Goal: Task Accomplishment & Management: Use online tool/utility

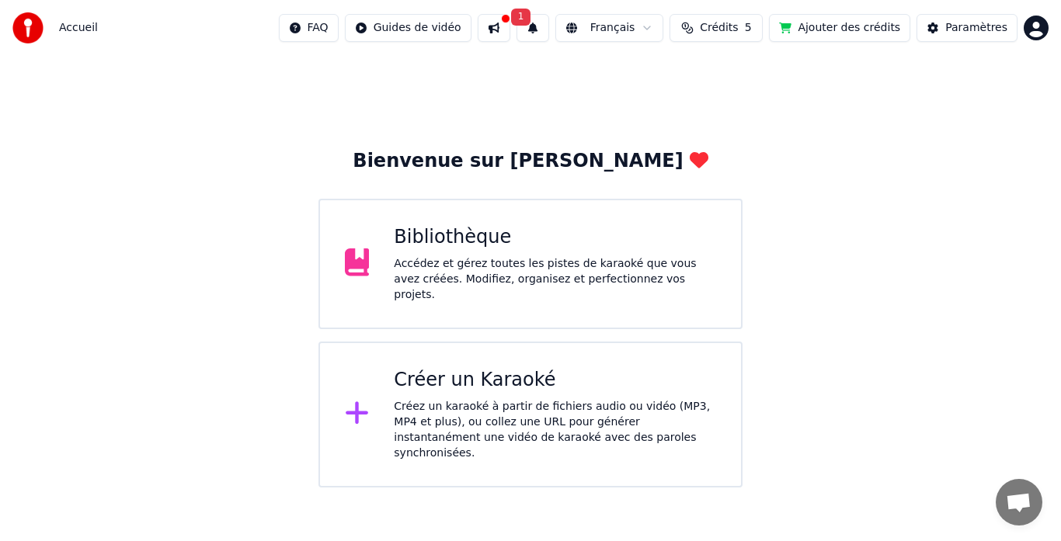
click at [352, 399] on icon at bounding box center [357, 413] width 25 height 28
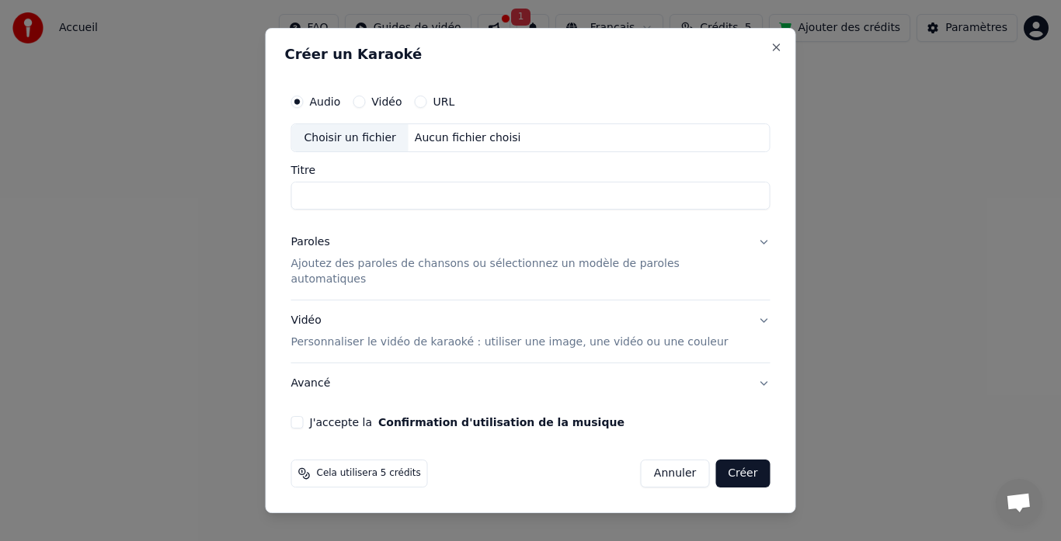
click at [652, 461] on button "Annuler" at bounding box center [675, 474] width 68 height 28
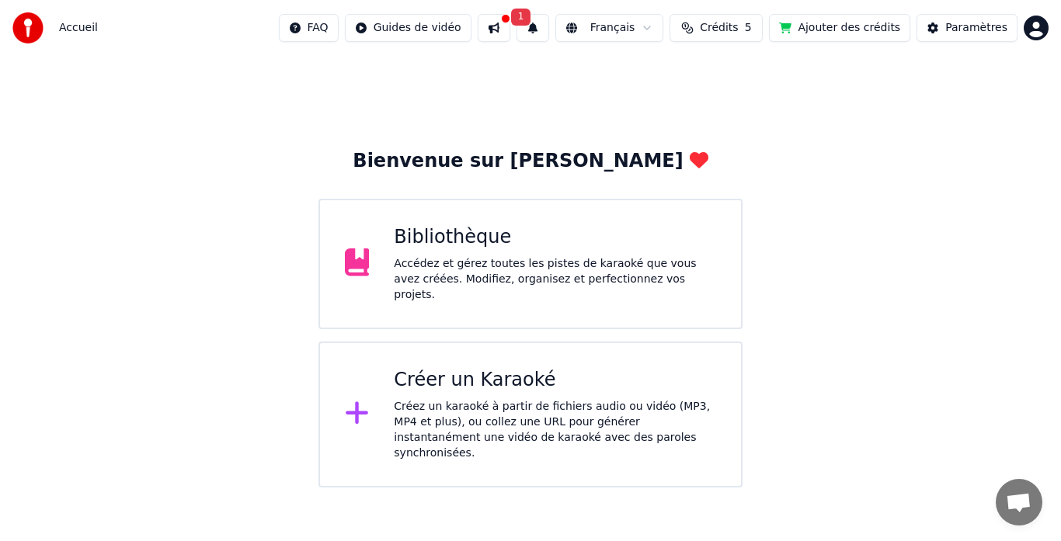
click at [375, 399] on div at bounding box center [363, 414] width 37 height 31
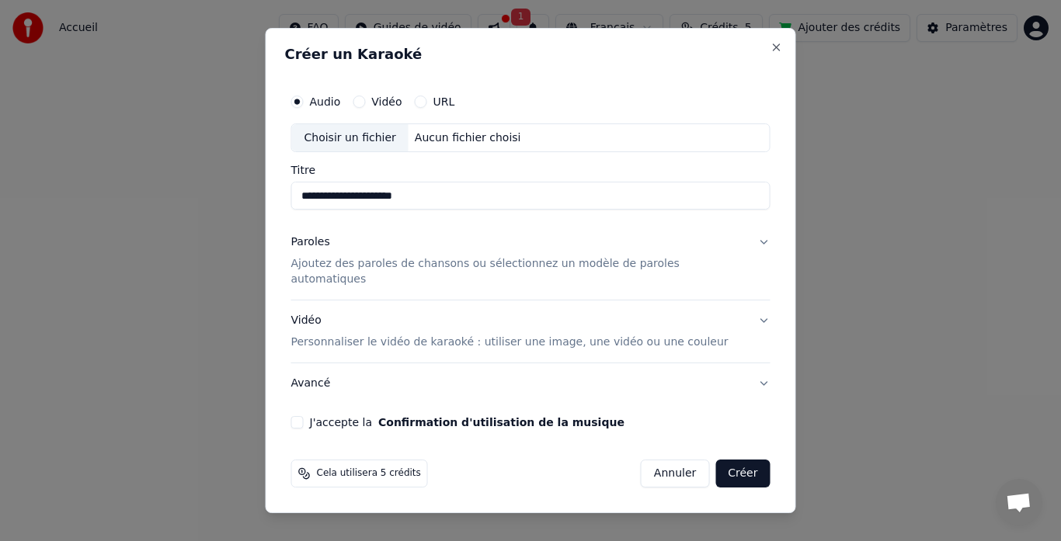
type input "**********"
click at [470, 211] on input "**********" at bounding box center [530, 197] width 479 height 28
click at [367, 145] on div "Choisir un fichier" at bounding box center [350, 138] width 117 height 28
type input "**********"
click at [550, 146] on div "C:\Users\jtrem\Music\06 - Québecois et Francais\karaoke [DEMOGRAPHIC_DATA]\[PER…" at bounding box center [541, 139] width 264 height 16
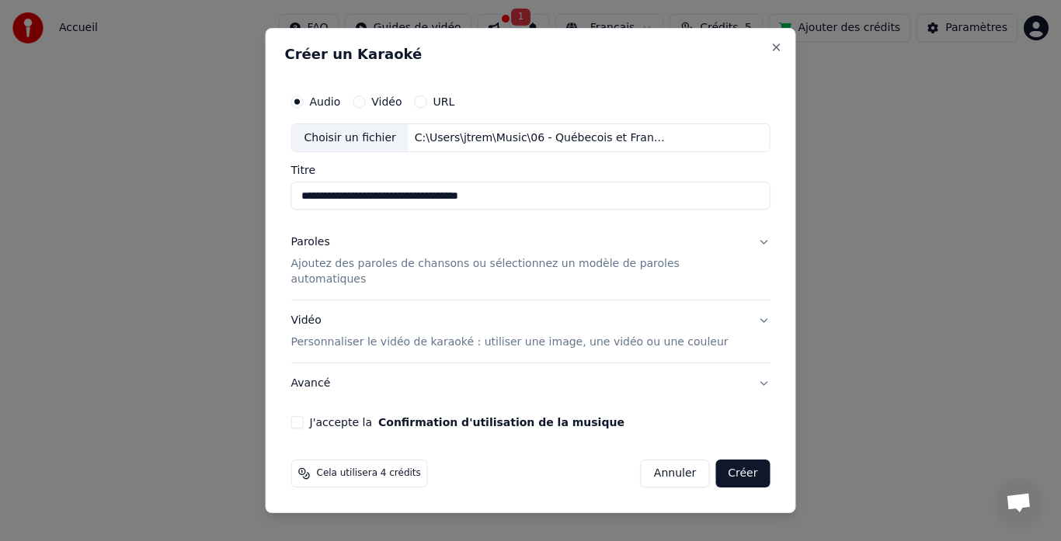
click at [699, 147] on div "Choisir un fichier C:\Users\jtrem\Music\06 - Québecois et Francais\karaoke [DEM…" at bounding box center [530, 139] width 479 height 30
click at [336, 152] on div "Choisir un fichier" at bounding box center [350, 138] width 117 height 28
click at [381, 271] on p "Ajoutez des paroles de chansons ou sélectionnez un modèle de paroles automatiqu…" at bounding box center [518, 272] width 454 height 31
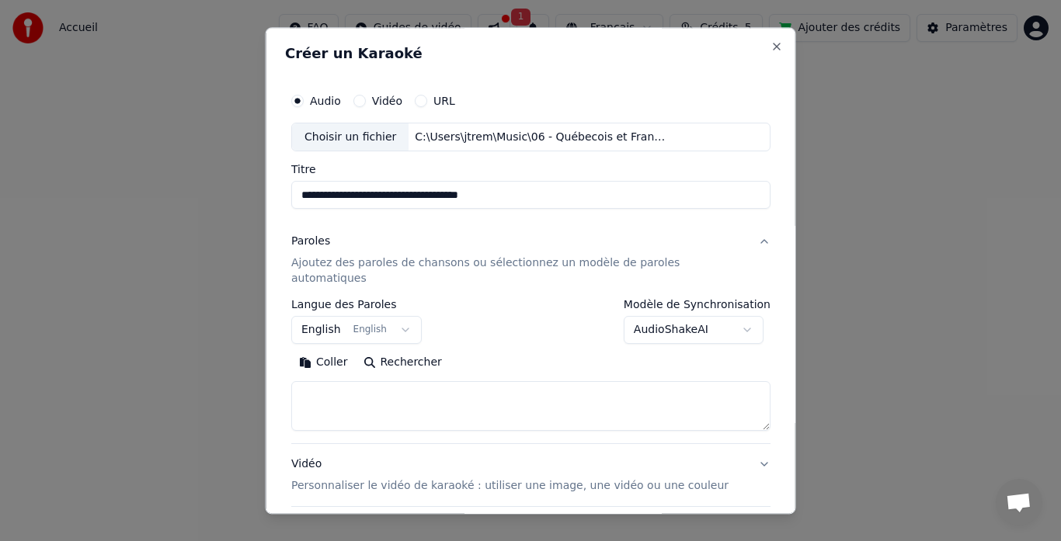
click at [353, 300] on label "Langue des Paroles" at bounding box center [356, 305] width 131 height 11
click at [411, 317] on button "English English" at bounding box center [356, 331] width 131 height 28
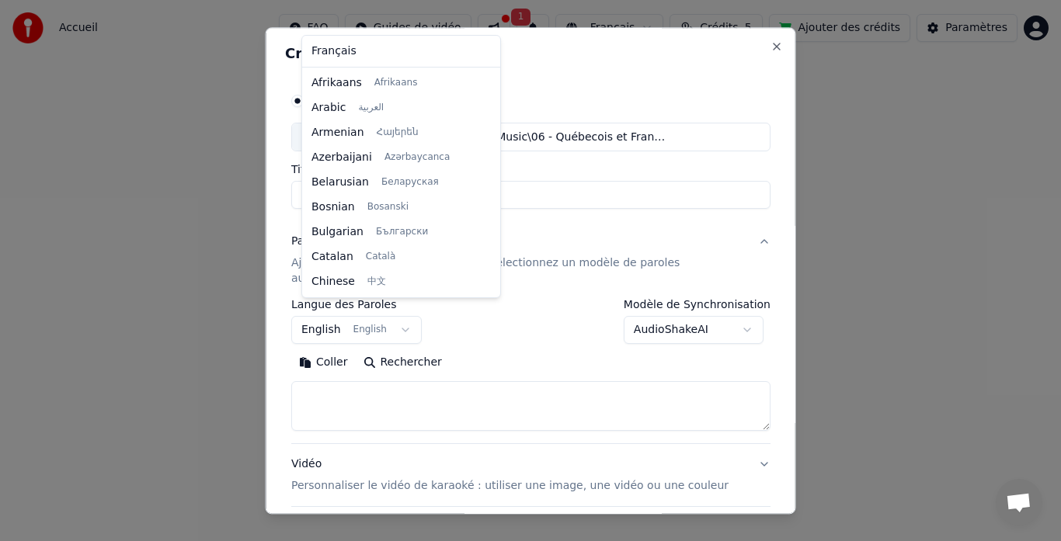
scroll to position [124, 0]
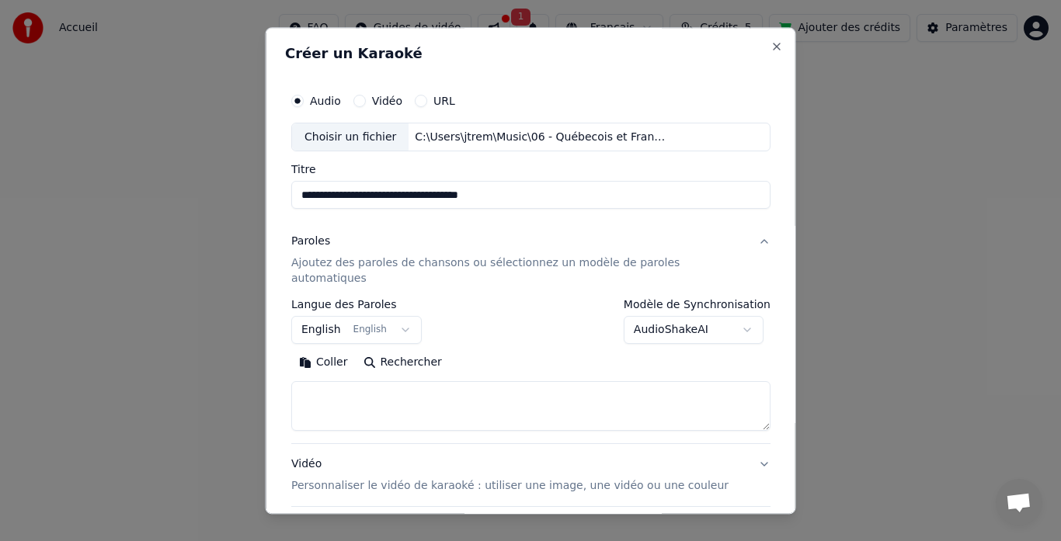
click at [405, 316] on body "**********" at bounding box center [530, 244] width 1061 height 488
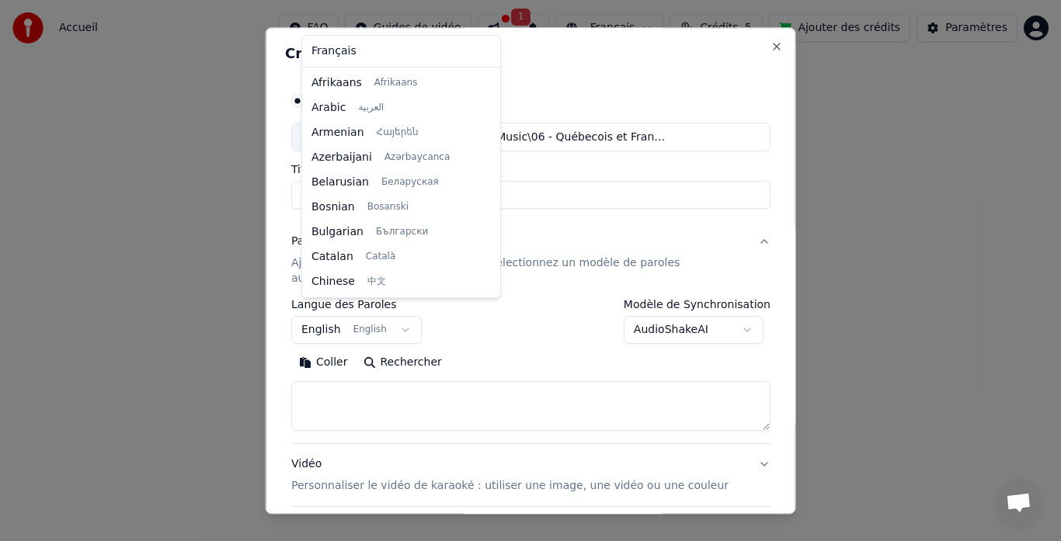
click at [405, 316] on body "**********" at bounding box center [530, 244] width 1061 height 488
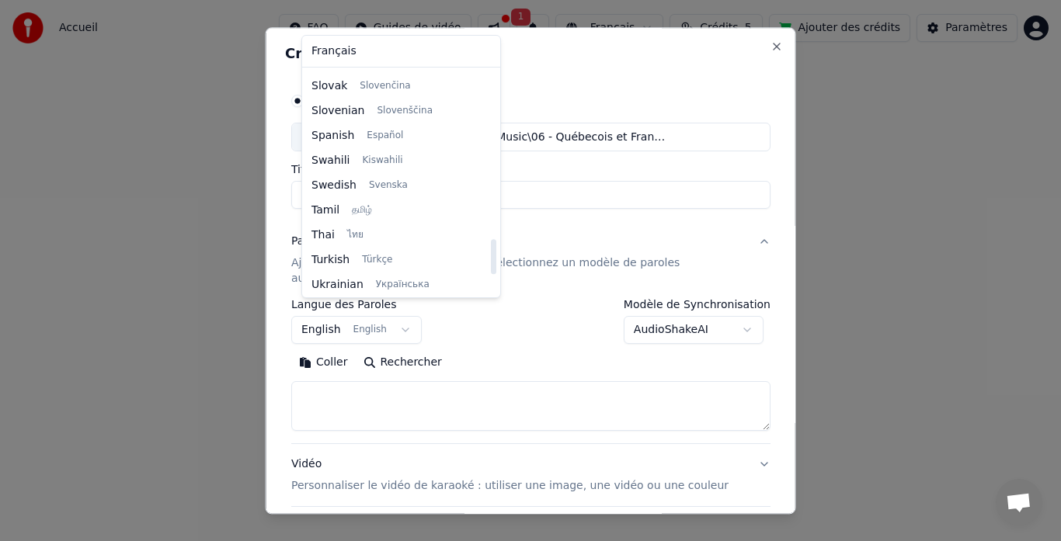
drag, startPoint x: 475, startPoint y: 252, endPoint x: 473, endPoint y: 280, distance: 28.8
click at [491, 274] on div at bounding box center [493, 256] width 5 height 35
select select "**"
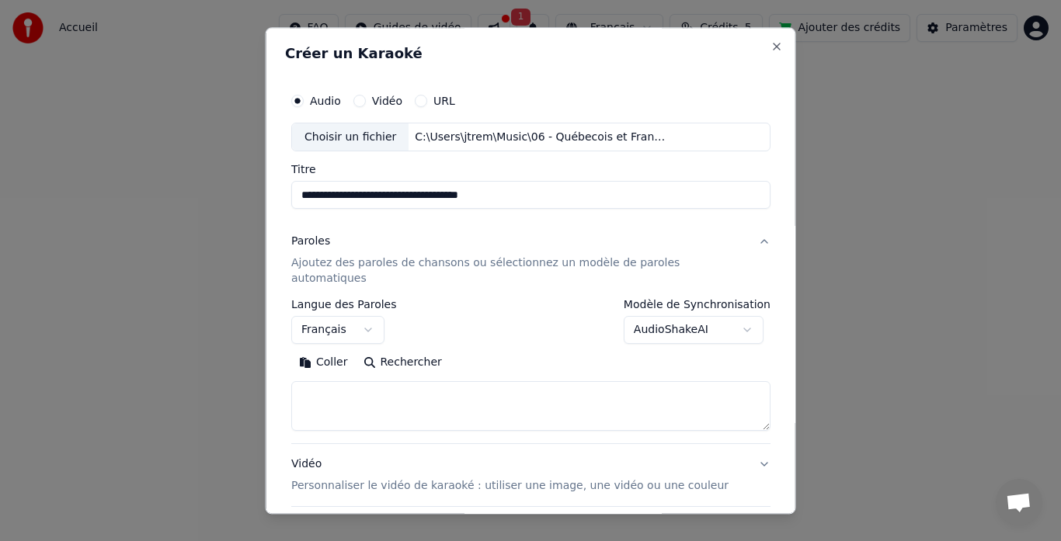
click at [742, 242] on button "Paroles Ajoutez des paroles de chansons ou sélectionnez un modèle de paroles au…" at bounding box center [530, 261] width 479 height 78
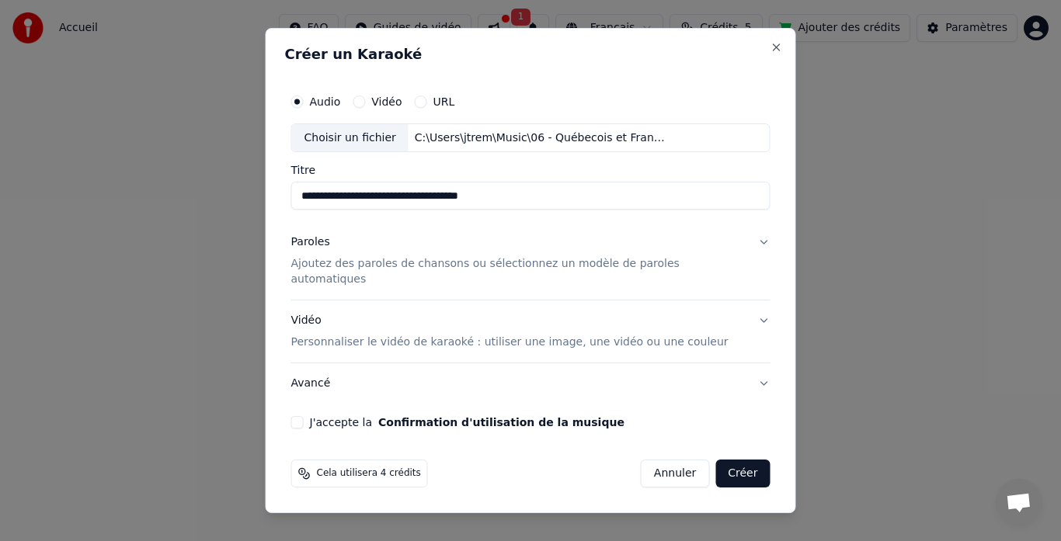
click at [742, 242] on button "Paroles Ajoutez des paroles de chansons ou sélectionnez un modèle de paroles au…" at bounding box center [530, 262] width 479 height 78
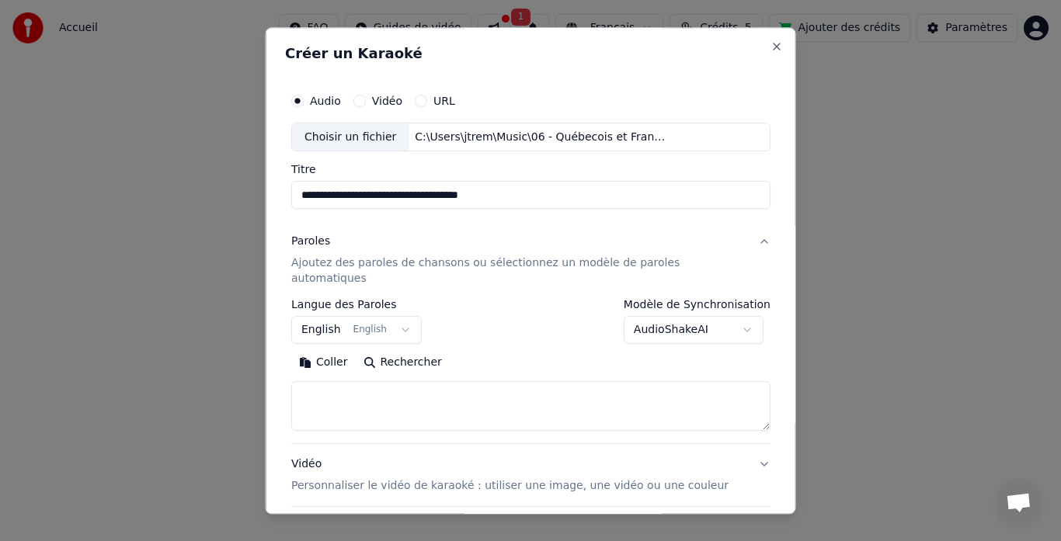
click at [468, 263] on p "Ajoutez des paroles de chansons ou sélectionnez un modèle de paroles automatiqu…" at bounding box center [518, 271] width 454 height 31
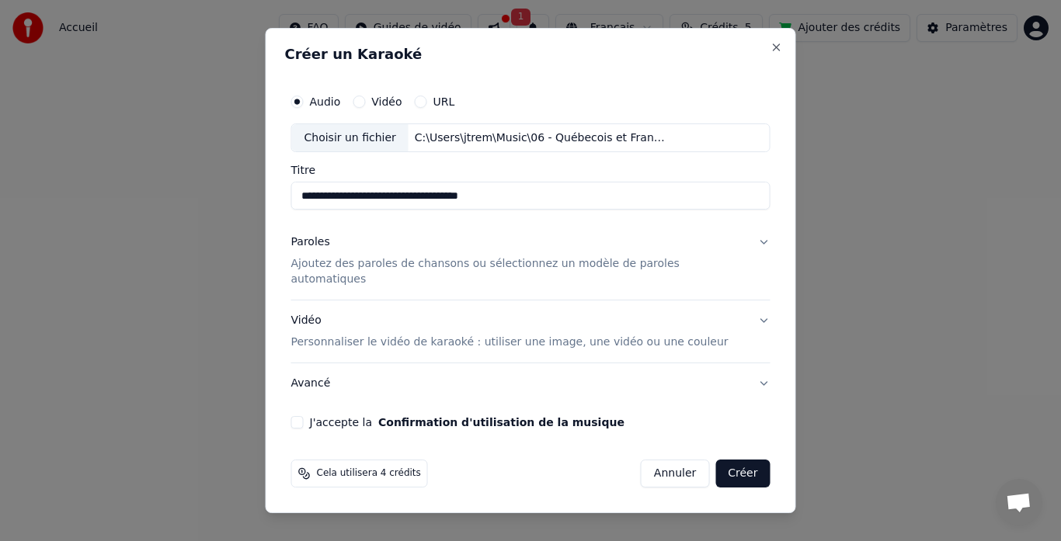
click at [364, 335] on p "Personnaliser le vidéo de karaoké : utiliser une image, une vidéo ou une couleur" at bounding box center [509, 343] width 437 height 16
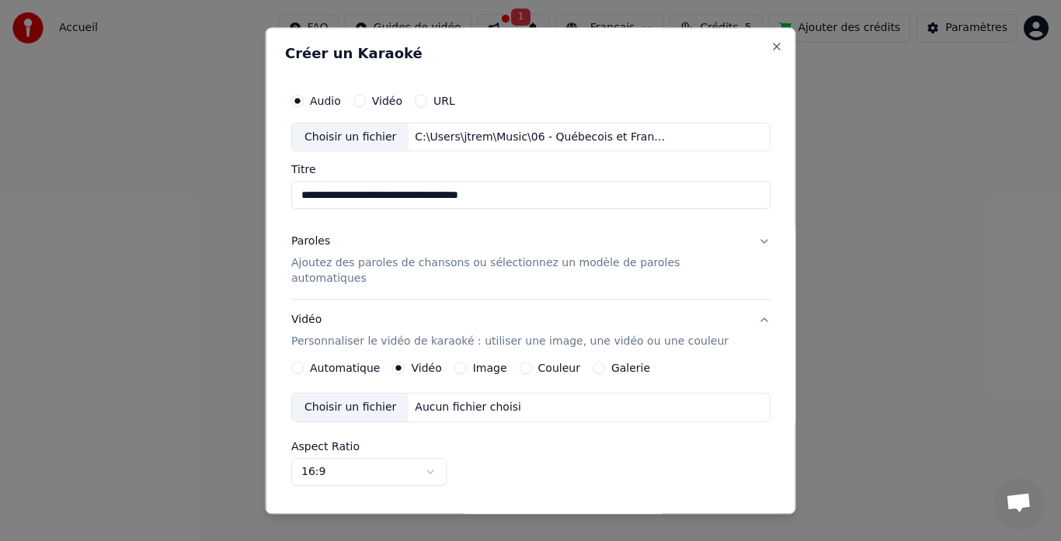
click at [482, 364] on label "Image" at bounding box center [489, 369] width 34 height 11
click at [466, 363] on button "Image" at bounding box center [460, 369] width 12 height 12
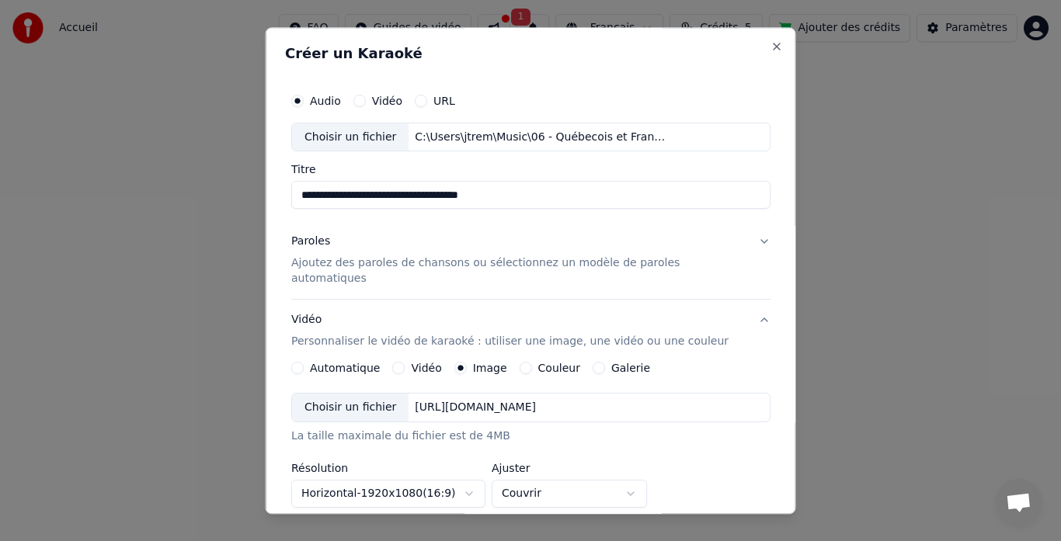
click at [348, 395] on div "Choisir un fichier" at bounding box center [350, 409] width 117 height 28
drag, startPoint x: 690, startPoint y: 540, endPoint x: 651, endPoint y: 541, distance: 38.9
click at [322, 263] on p "Ajoutez des paroles de chansons ou sélectionnez un modèle de paroles automatiqu…" at bounding box center [518, 271] width 454 height 31
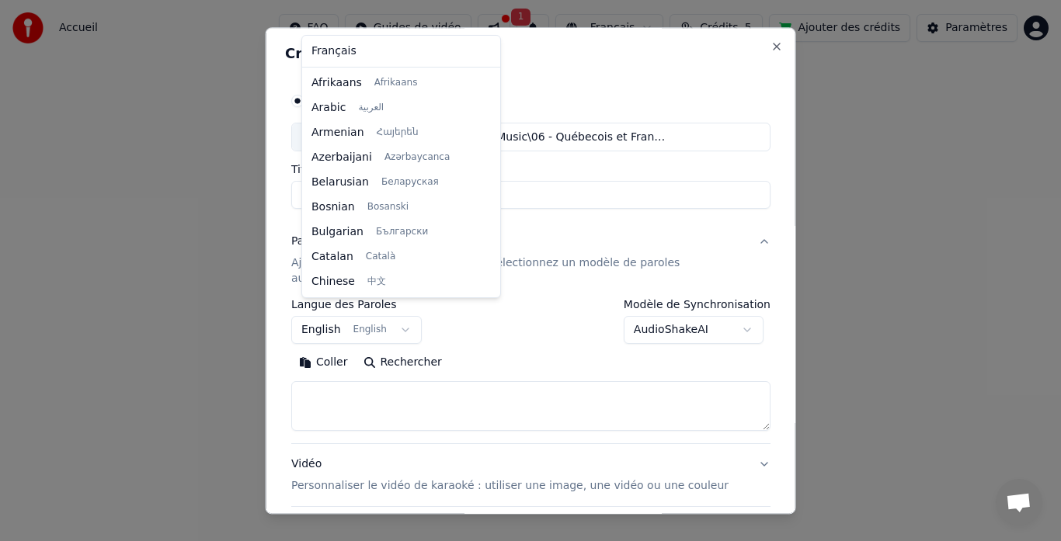
click at [341, 311] on body "**********" at bounding box center [530, 244] width 1061 height 488
select select "**"
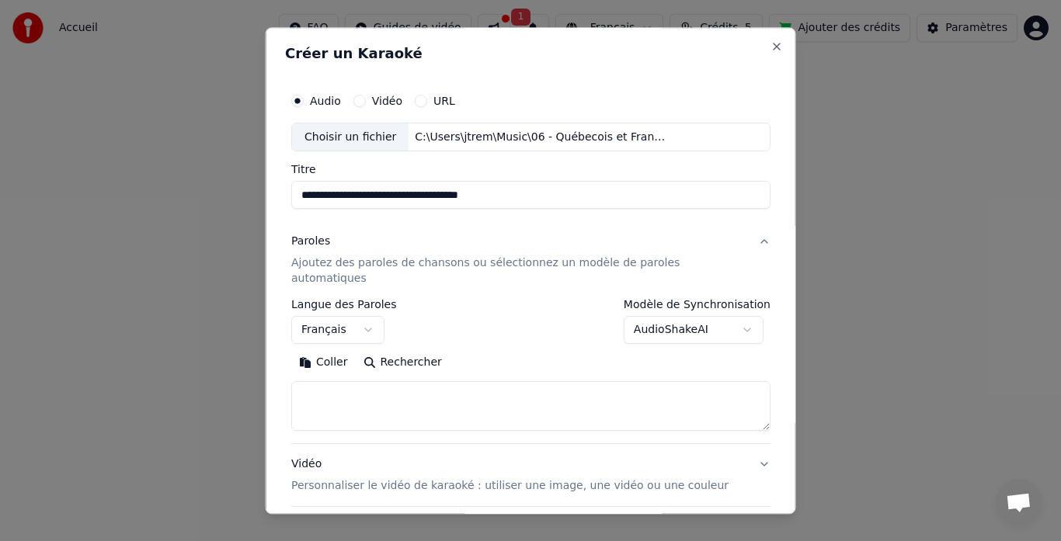
click at [341, 352] on button "Coller" at bounding box center [323, 363] width 64 height 25
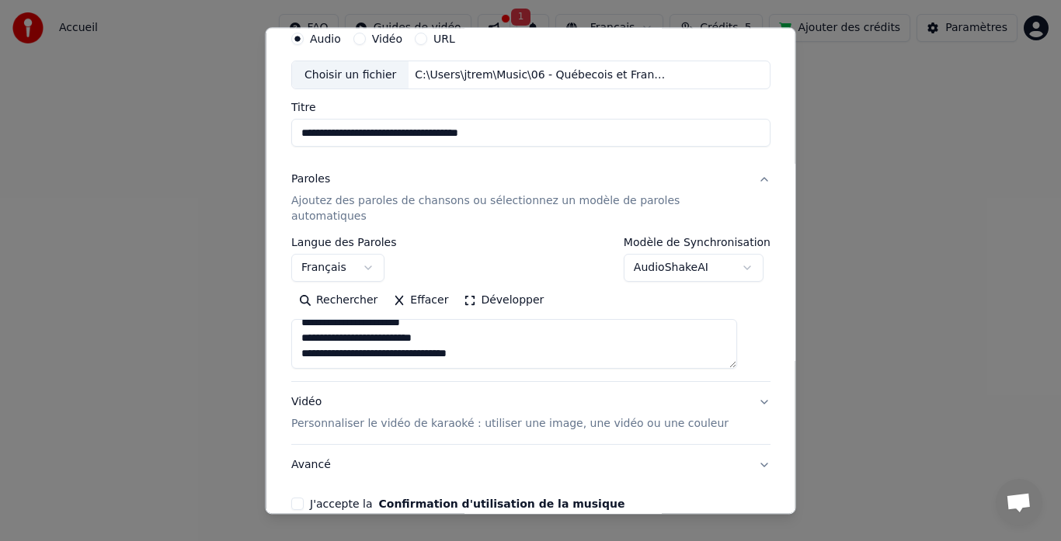
scroll to position [93, 0]
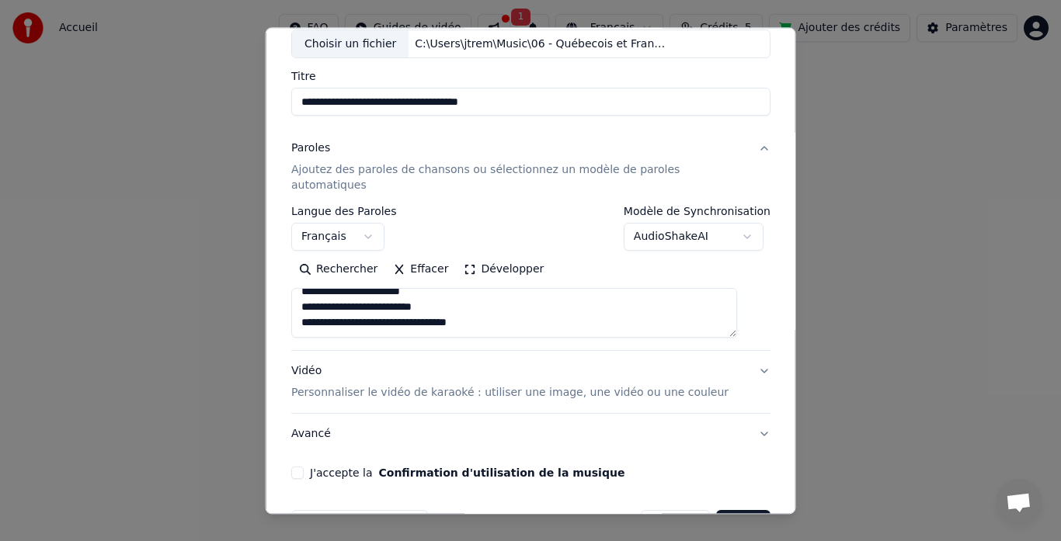
click at [423, 386] on p "Personnaliser le vidéo de karaoké : utiliser une image, une vidéo ou une couleur" at bounding box center [509, 394] width 437 height 16
type textarea "**********"
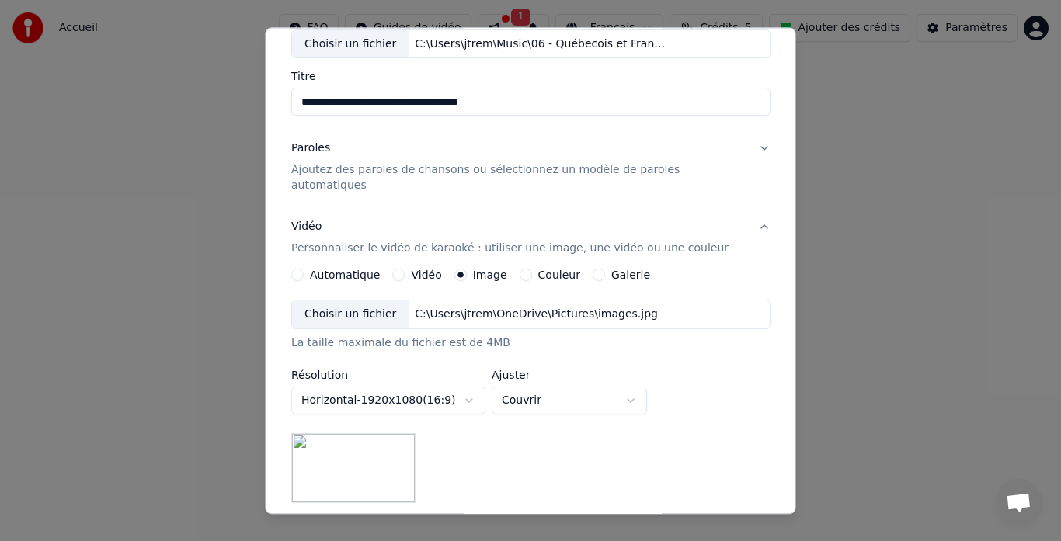
scroll to position [289, 0]
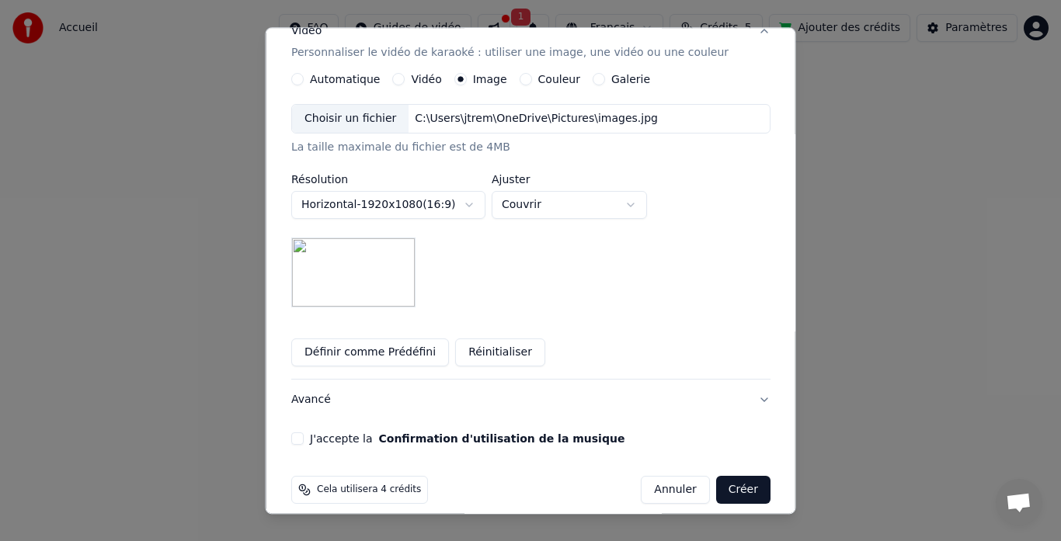
click at [412, 434] on button "Confirmation d'utilisation de la musique" at bounding box center [501, 439] width 246 height 11
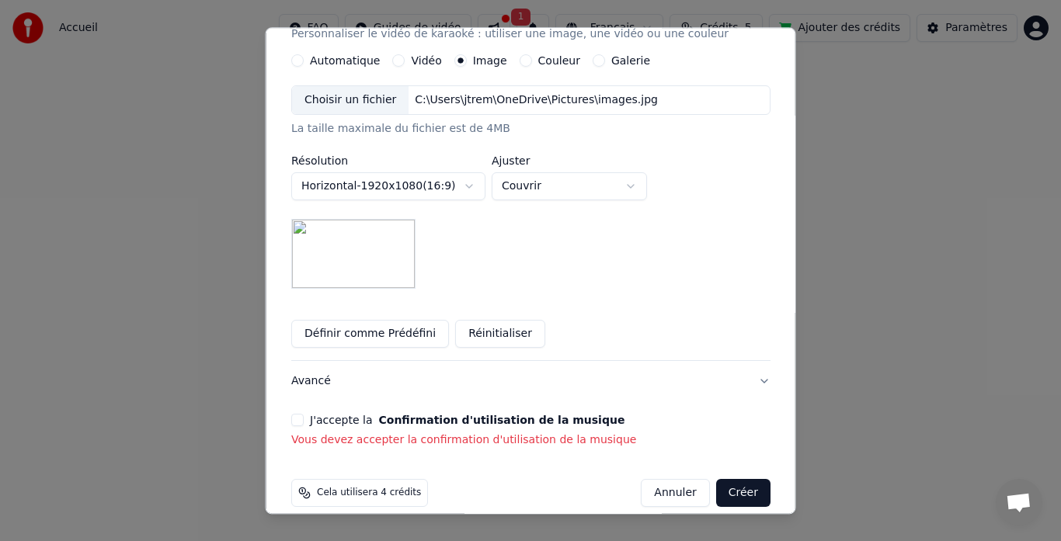
scroll to position [311, 0]
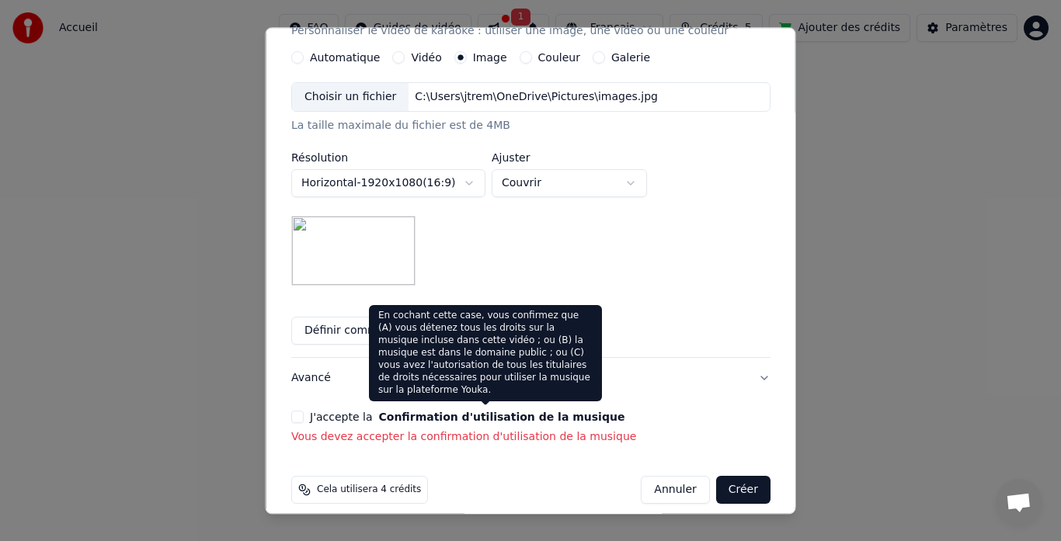
click at [385, 412] on button "Confirmation d'utilisation de la musique" at bounding box center [501, 417] width 246 height 11
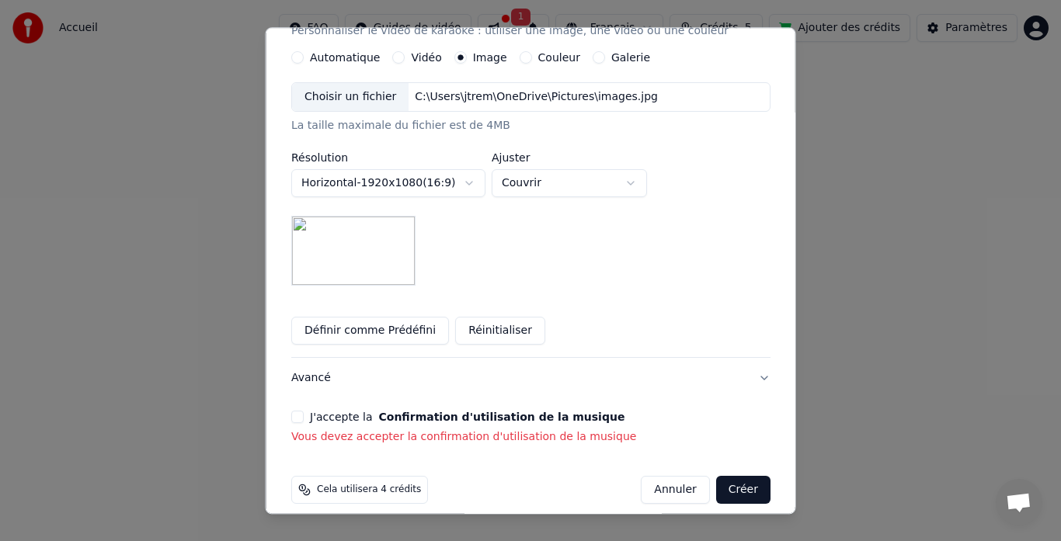
click at [366, 412] on label "J'accepte la Confirmation d'utilisation de la musique" at bounding box center [467, 417] width 315 height 11
click at [304, 412] on button "J'accepte la Confirmation d'utilisation de la musique" at bounding box center [297, 418] width 12 height 12
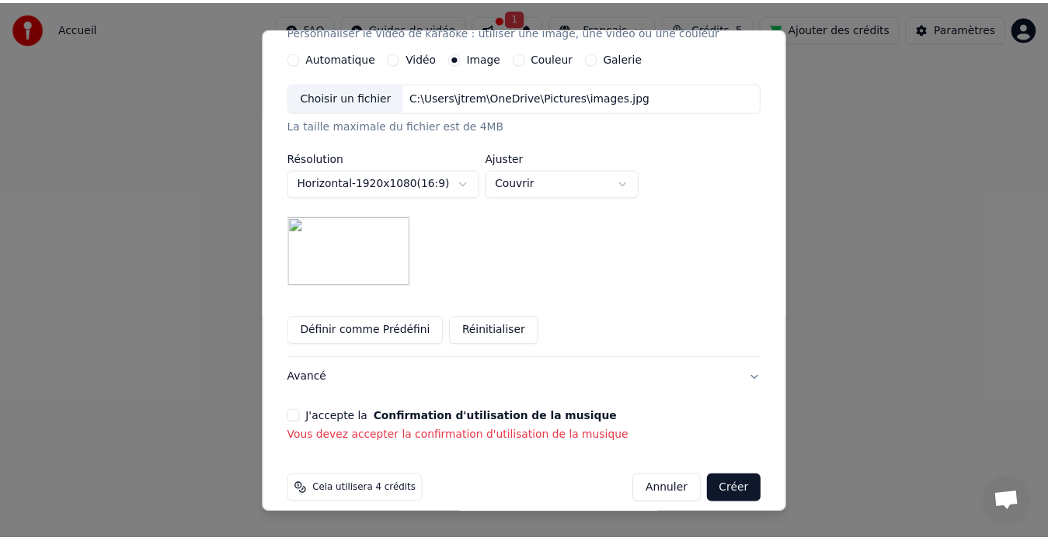
scroll to position [290, 0]
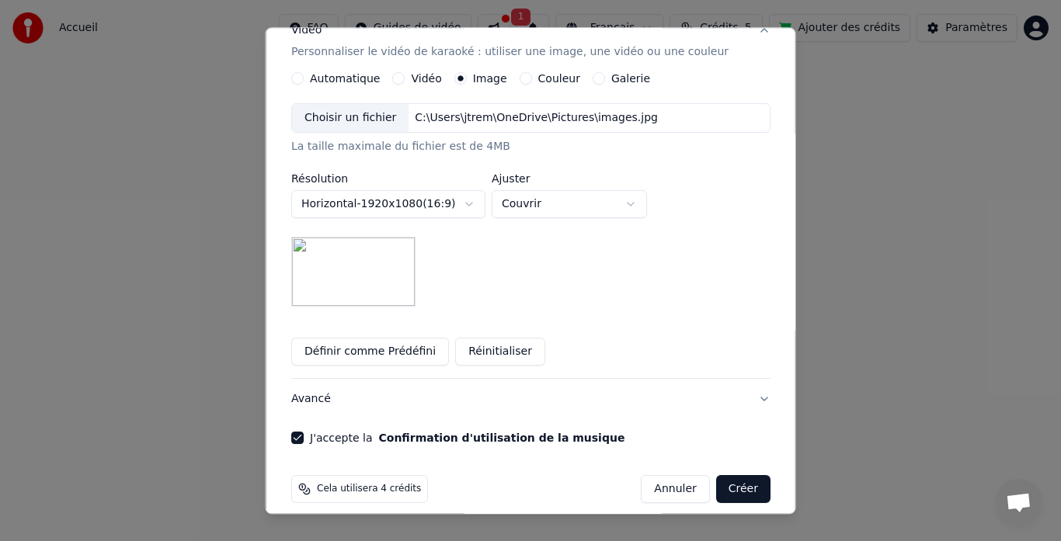
click at [720, 476] on button "Créer" at bounding box center [742, 490] width 54 height 28
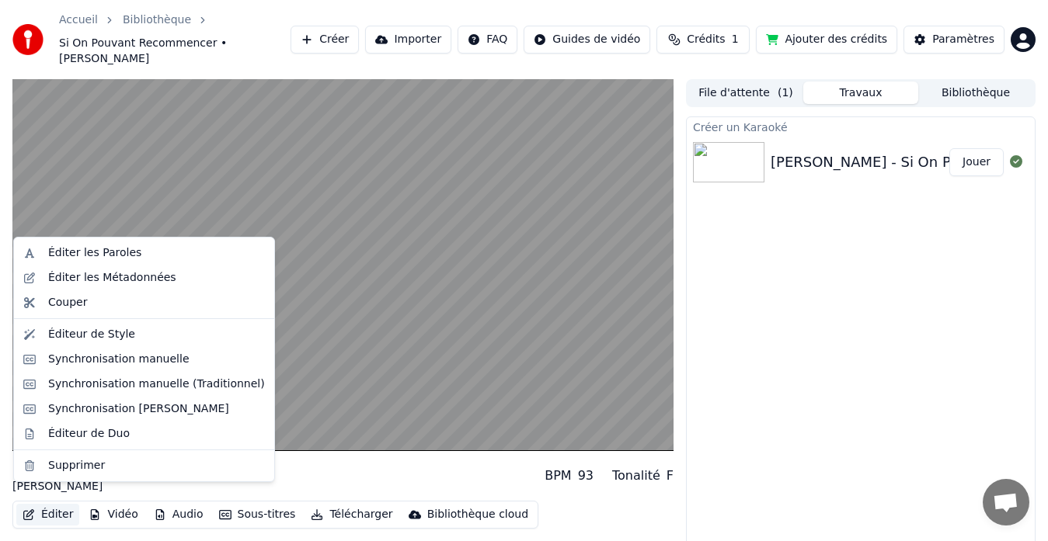
click at [55, 504] on button "Éditer" at bounding box center [47, 515] width 63 height 22
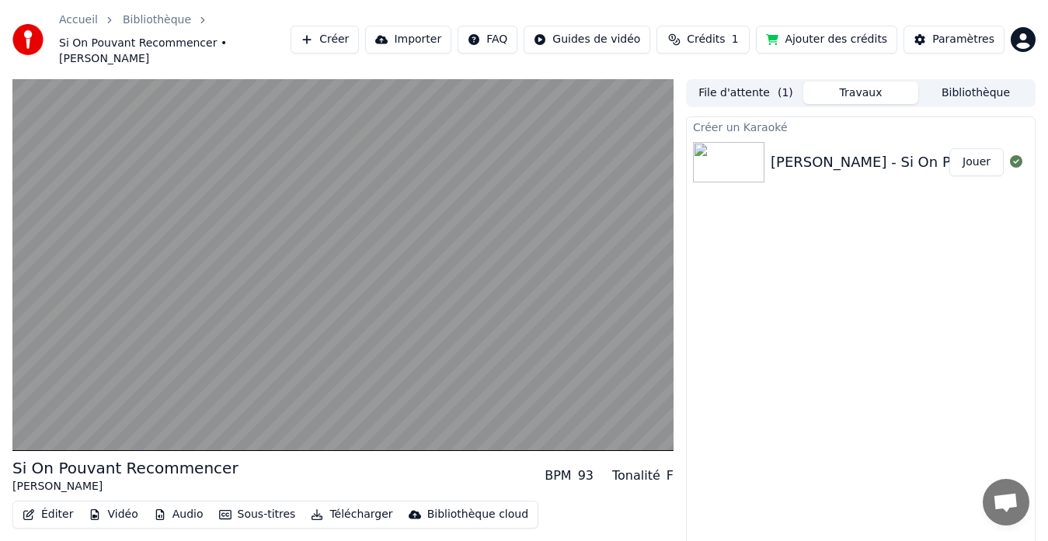
click at [750, 409] on div "Créer un Karaoké [PERSON_NAME] On Pouvant Recommencer [PERSON_NAME]" at bounding box center [861, 347] width 350 height 460
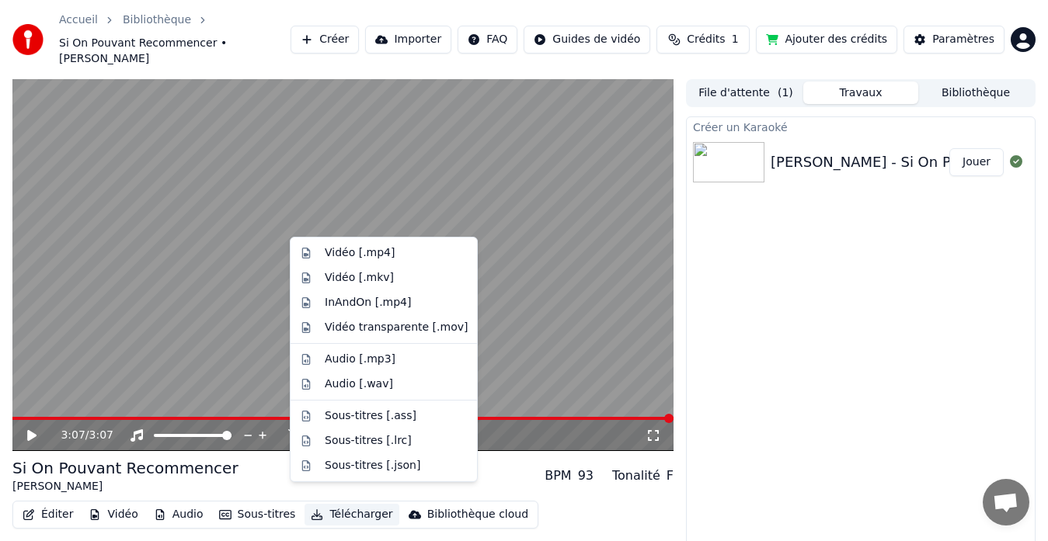
click at [318, 504] on button "Télécharger" at bounding box center [352, 515] width 94 height 22
click at [348, 361] on div "Audio [.mp3]" at bounding box center [360, 360] width 71 height 16
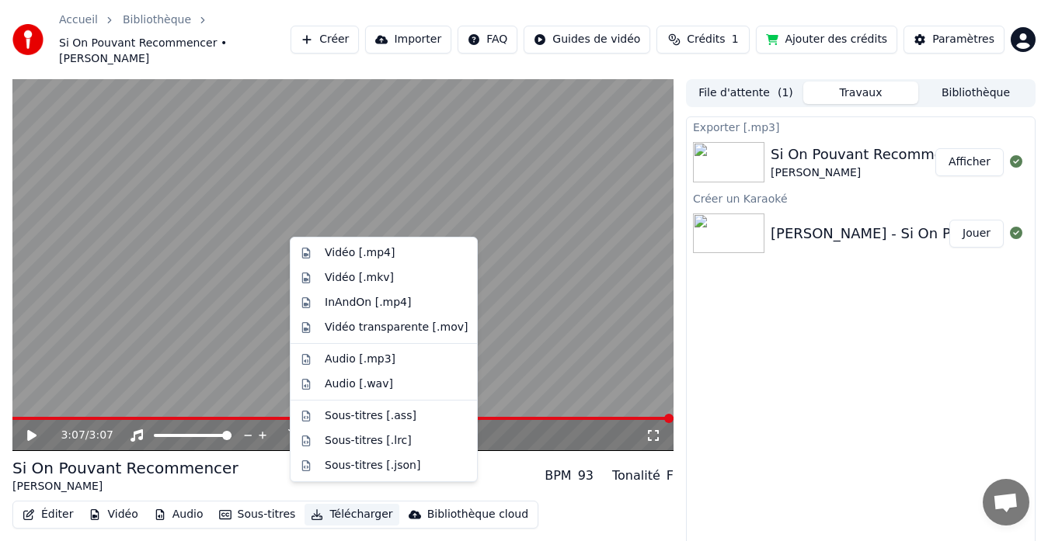
click at [336, 504] on button "Télécharger" at bounding box center [352, 515] width 94 height 22
click at [388, 364] on div "Audio [.mp3]" at bounding box center [396, 360] width 143 height 16
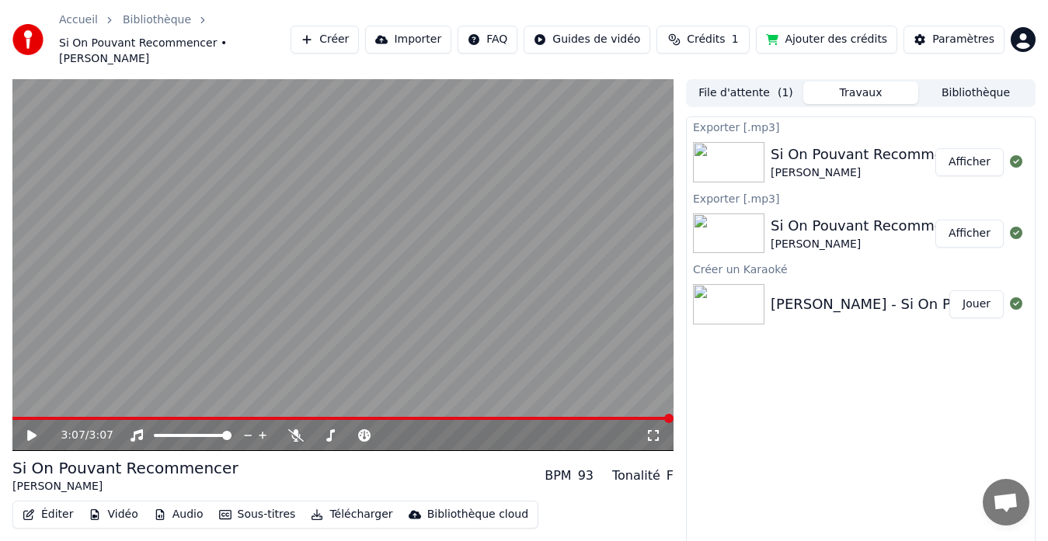
click at [964, 259] on div "Créer un Karaoké" at bounding box center [861, 268] width 348 height 19
click at [966, 291] on button "Jouer" at bounding box center [976, 305] width 54 height 28
click at [33, 431] on icon at bounding box center [32, 435] width 8 height 9
drag, startPoint x: 303, startPoint y: 56, endPoint x: 263, endPoint y: 57, distance: 40.4
click at [181, 40] on span "Si On Pouvant Recommencer • [PERSON_NAME]" at bounding box center [174, 51] width 231 height 31
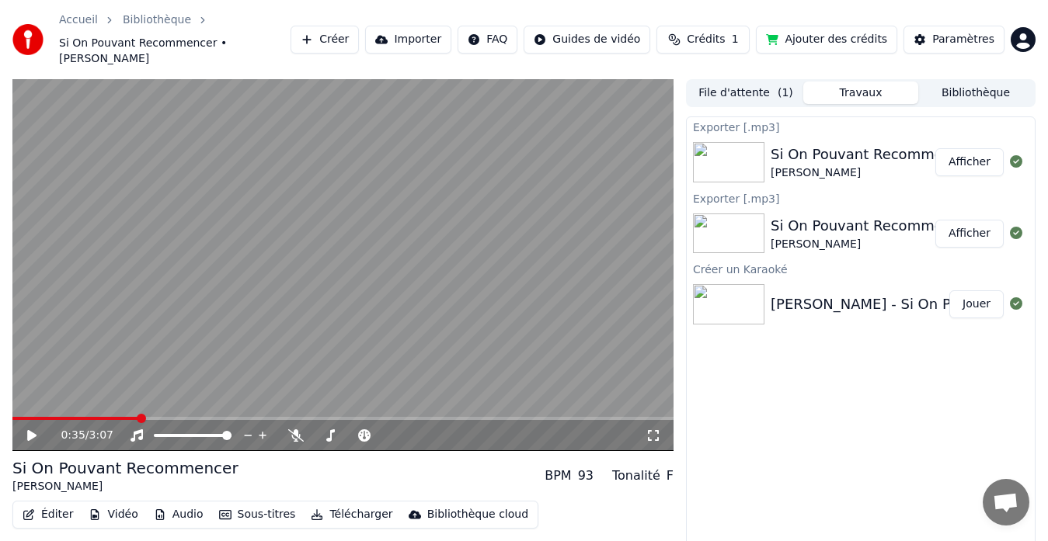
click at [69, 21] on link "Accueil" at bounding box center [78, 20] width 39 height 16
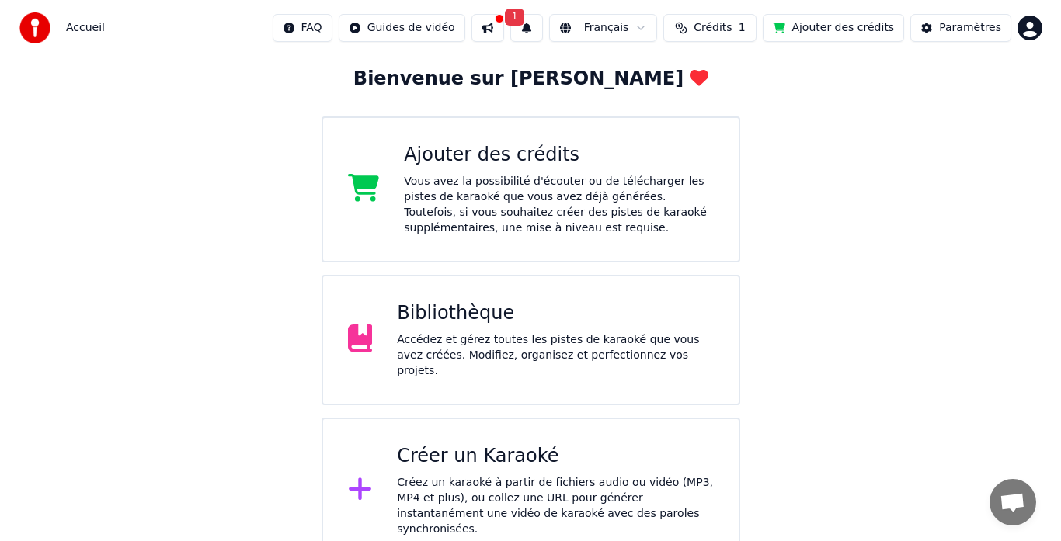
scroll to position [83, 0]
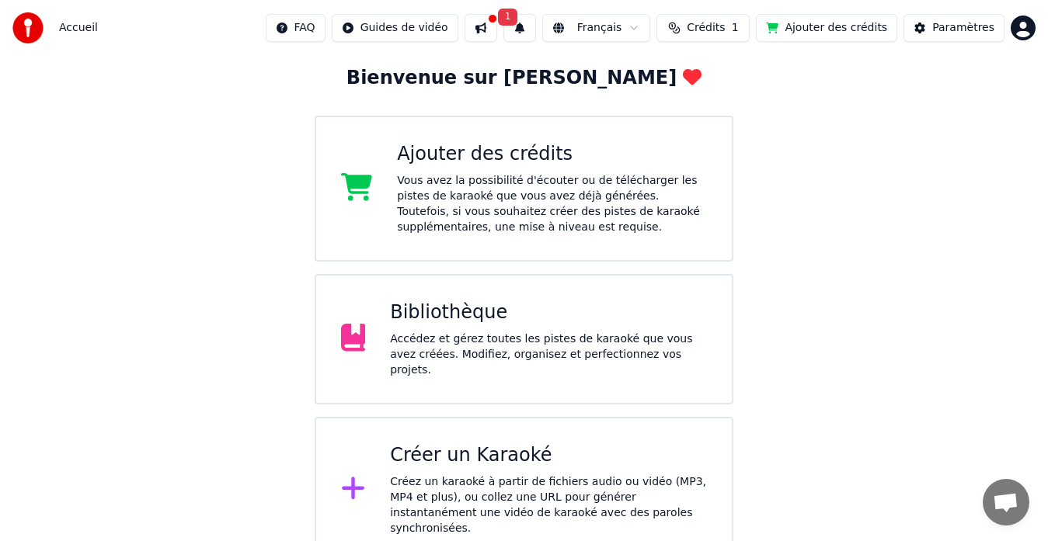
click at [360, 475] on icon at bounding box center [353, 489] width 25 height 28
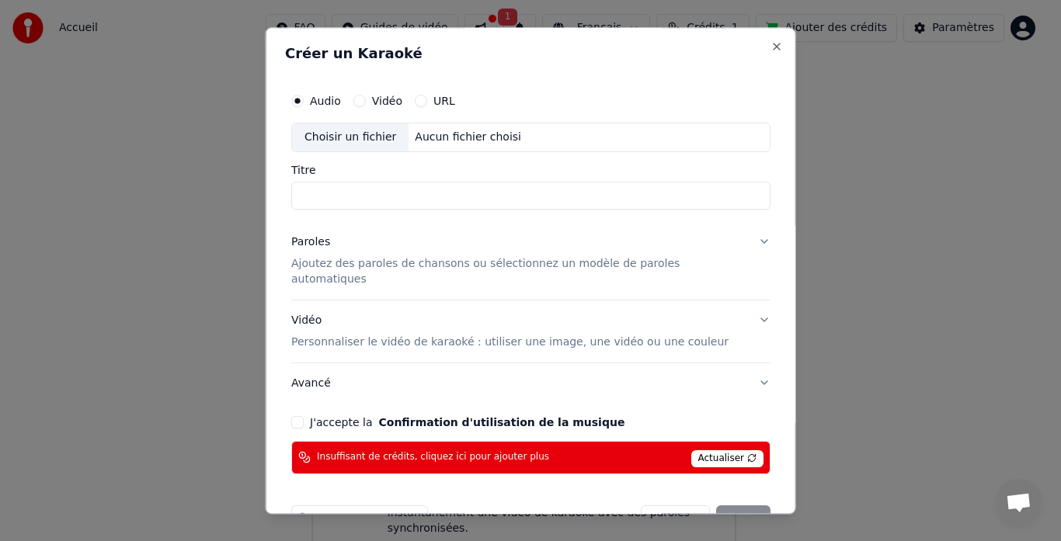
click at [691, 451] on span "Actualiser" at bounding box center [727, 459] width 73 height 17
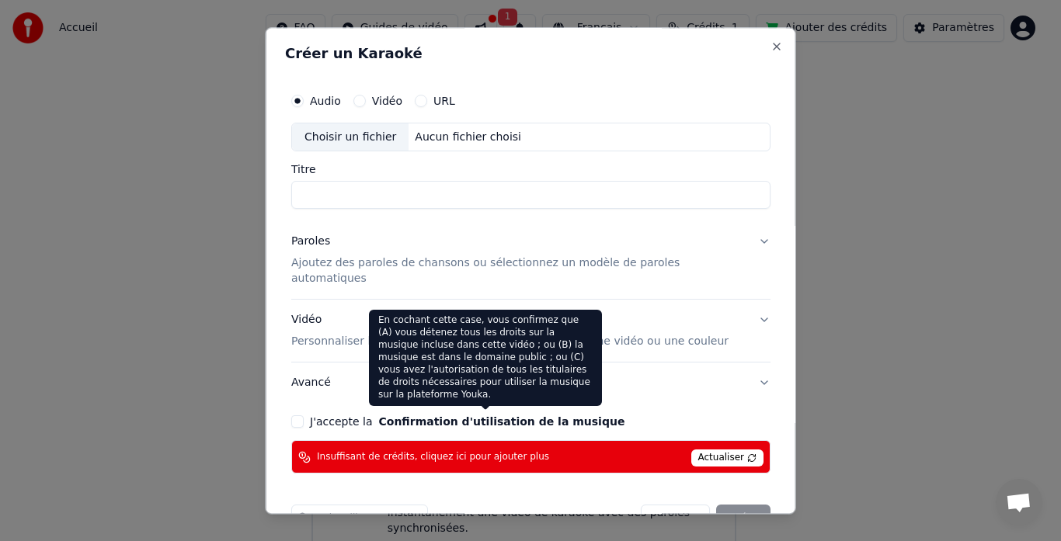
click at [527, 417] on button "Confirmation d'utilisation de la musique" at bounding box center [501, 422] width 246 height 11
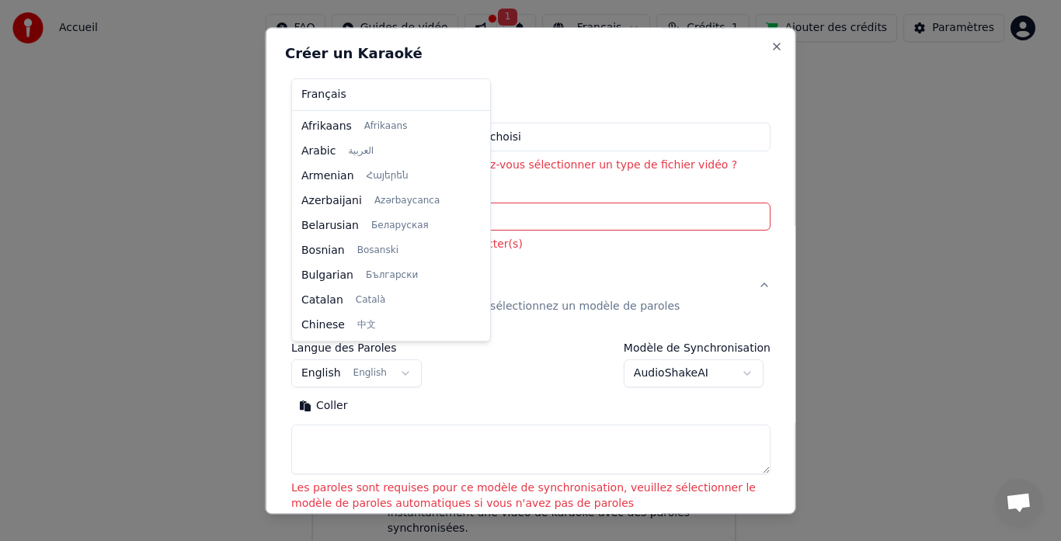
click at [374, 359] on body "Accueil FAQ Guides de vidéo 1 Français Crédits 1 Ajouter des crédits Paramètres…" at bounding box center [524, 240] width 1048 height 646
select select "**"
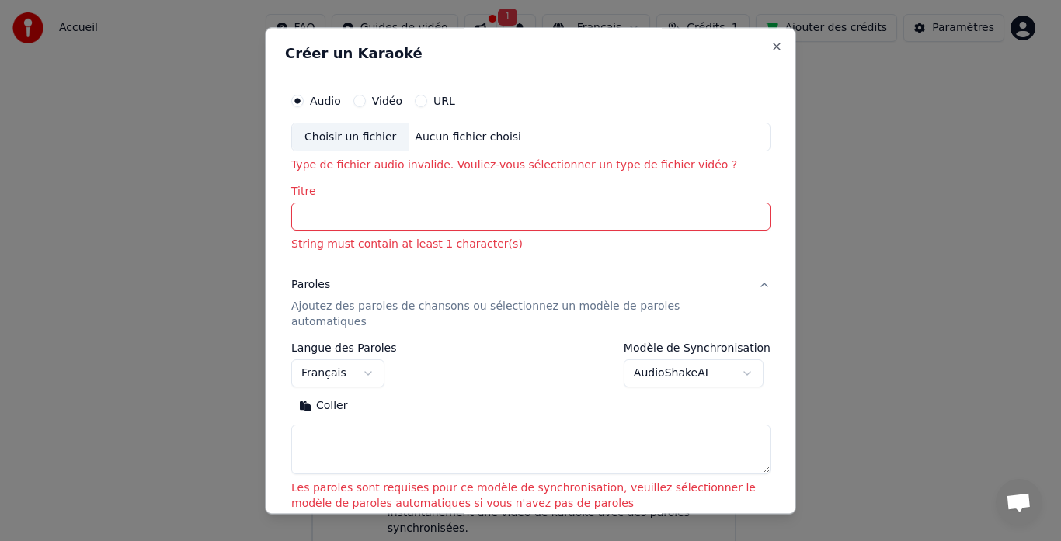
click at [322, 208] on input "Titre" at bounding box center [530, 218] width 479 height 28
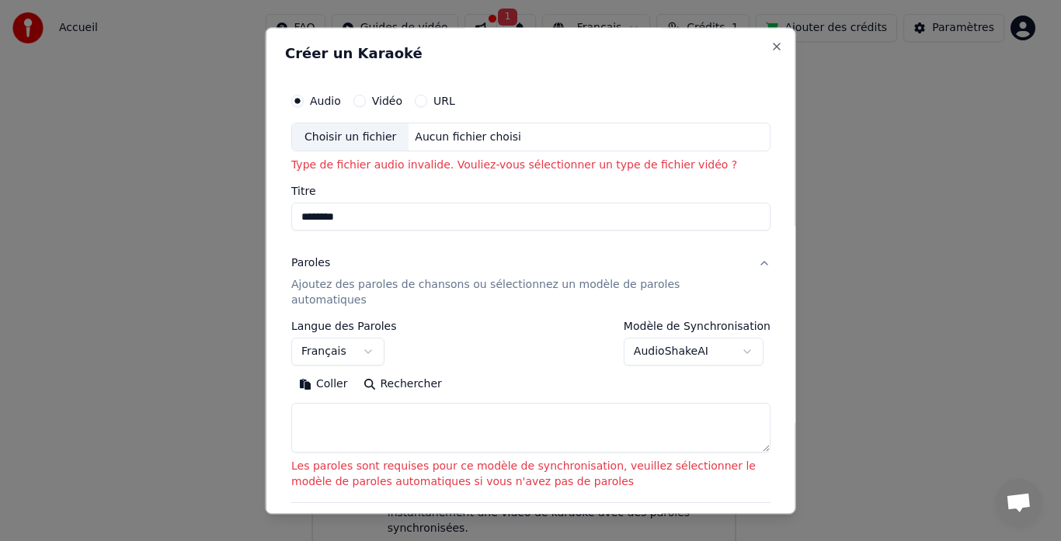
click at [352, 137] on div "Choisir un fichier" at bounding box center [350, 138] width 117 height 28
type input "**********"
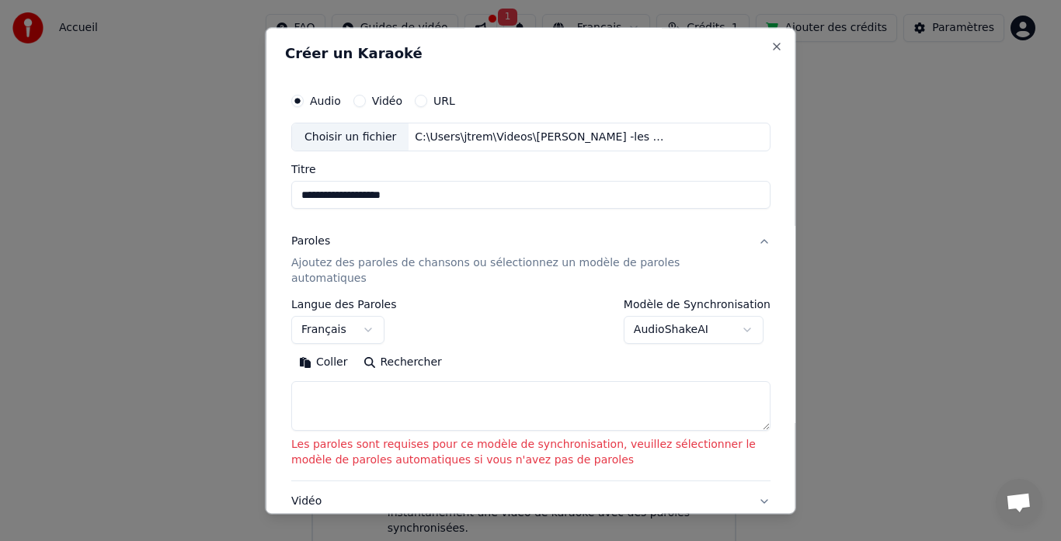
click at [346, 268] on p "Ajoutez des paroles de chansons ou sélectionnez un modèle de paroles automatiqu…" at bounding box center [518, 271] width 454 height 31
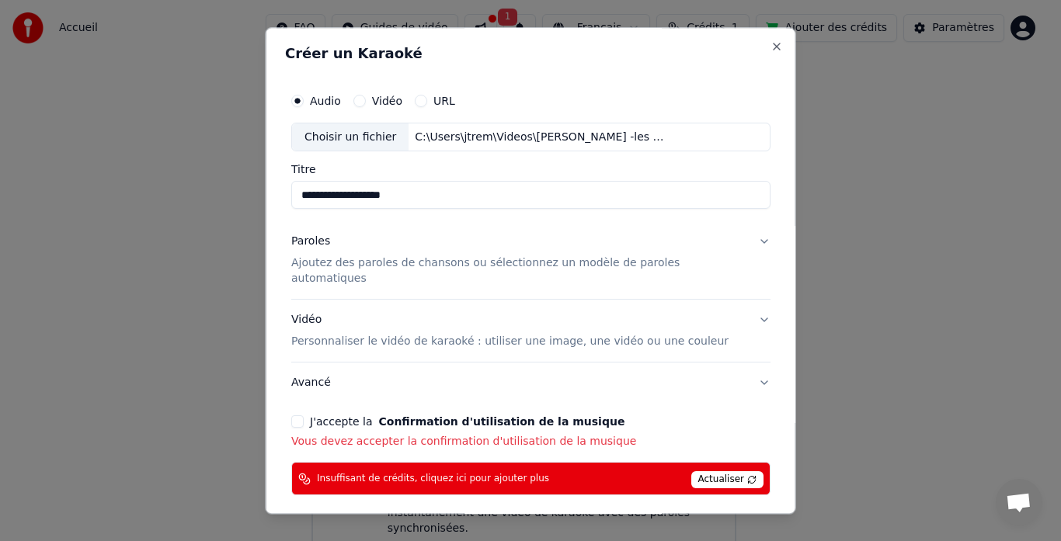
click at [691, 472] on span "Actualiser" at bounding box center [727, 480] width 73 height 17
click at [304, 416] on button "J'accepte la Confirmation d'utilisation de la musique" at bounding box center [297, 422] width 12 height 12
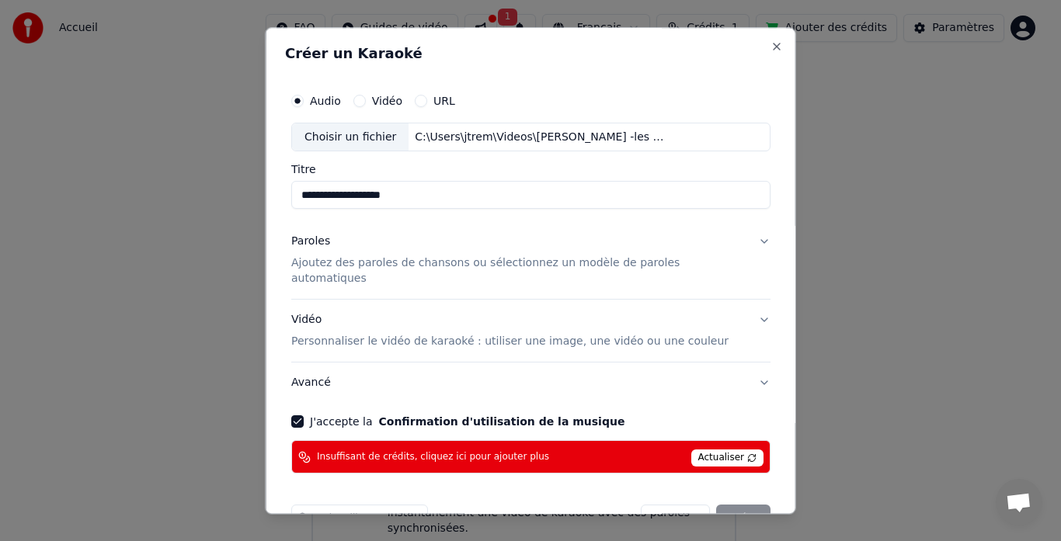
click at [691, 451] on span "Actualiser" at bounding box center [727, 459] width 73 height 17
click at [713, 451] on span "Actualiser" at bounding box center [727, 459] width 73 height 17
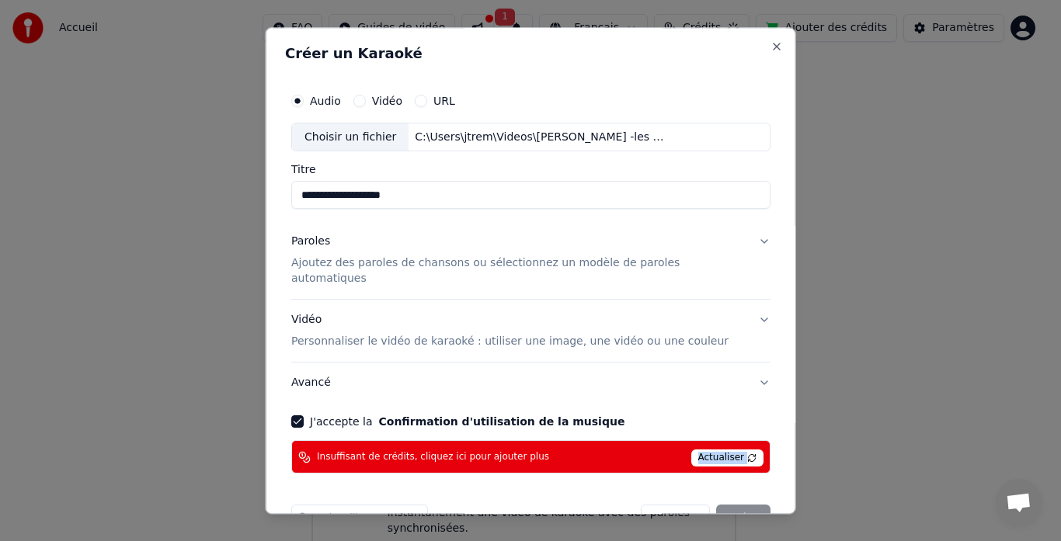
click at [713, 451] on span "Actualiser" at bounding box center [727, 459] width 73 height 17
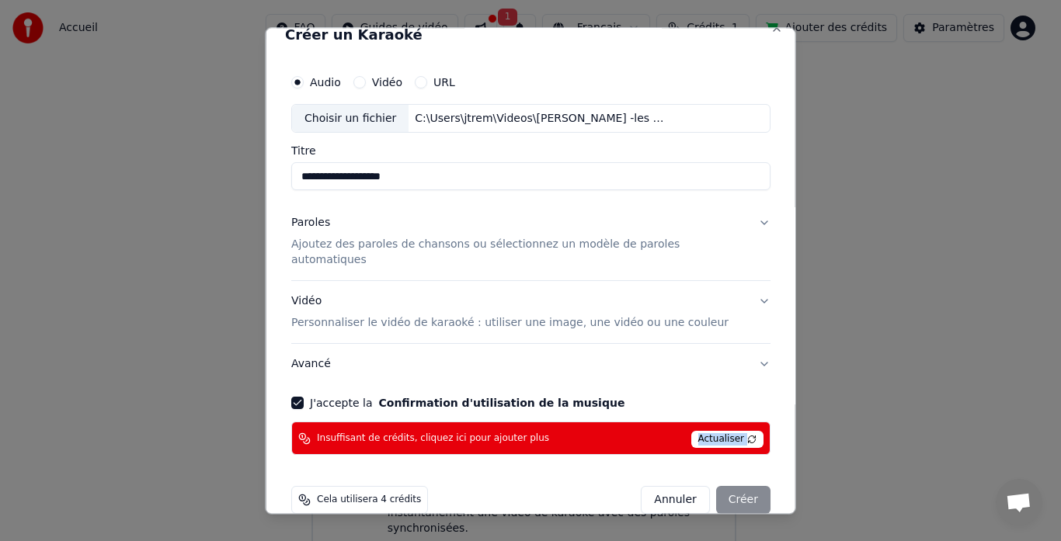
scroll to position [28, 0]
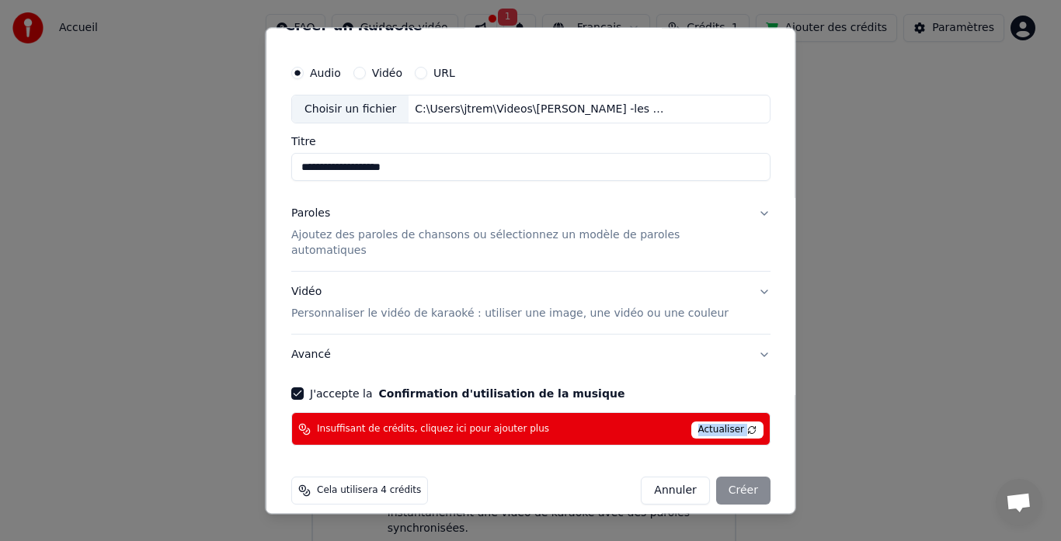
click at [370, 236] on p "Ajoutez des paroles de chansons ou sélectionnez un modèle de paroles automatiqu…" at bounding box center [518, 243] width 454 height 31
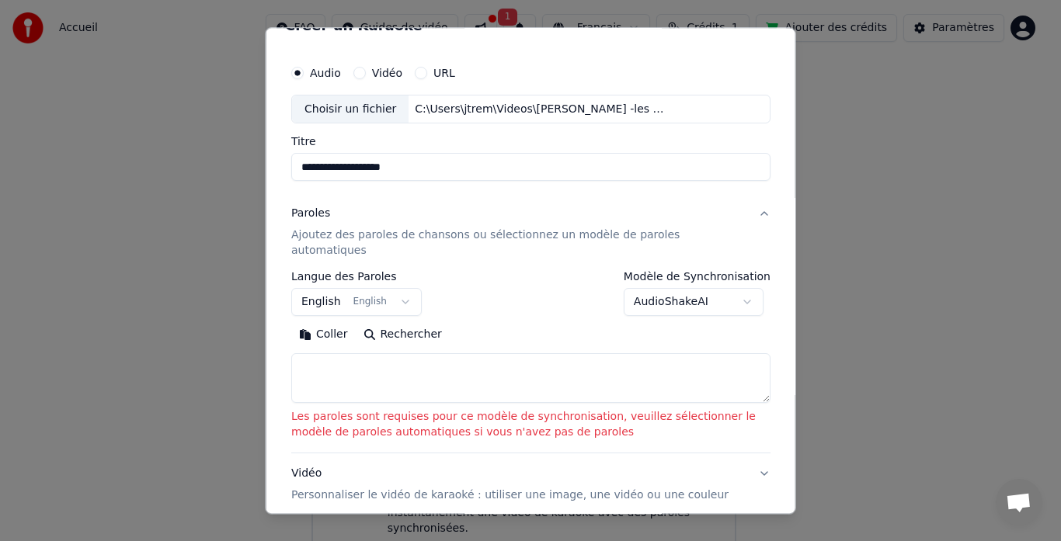
click at [358, 238] on p "Ajoutez des paroles de chansons ou sélectionnez un modèle de paroles automatiqu…" at bounding box center [518, 243] width 454 height 31
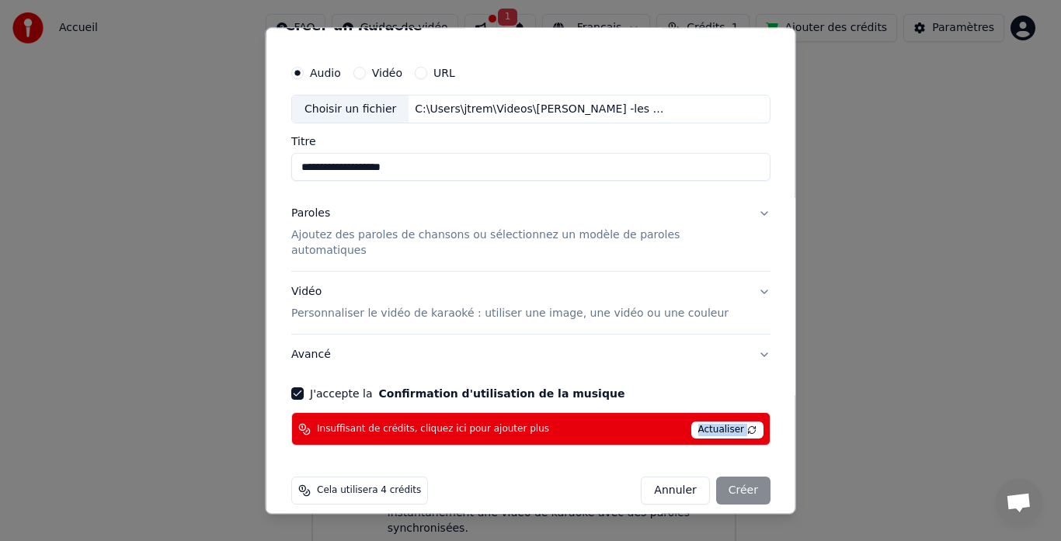
click at [358, 238] on p "Ajoutez des paroles de chansons ou sélectionnez un modèle de paroles automatiqu…" at bounding box center [518, 243] width 454 height 31
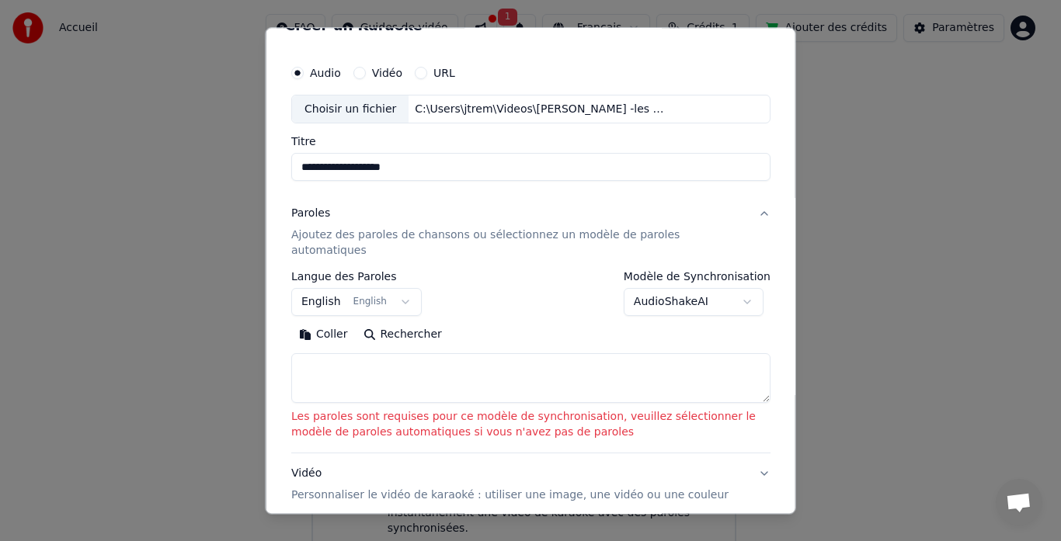
click at [379, 410] on p "Les paroles sont requises pour ce modèle de synchronisation, veuillez sélection…" at bounding box center [530, 425] width 479 height 31
click at [345, 289] on button "English English" at bounding box center [356, 303] width 131 height 28
click at [333, 286] on body "**********" at bounding box center [524, 240] width 1048 height 646
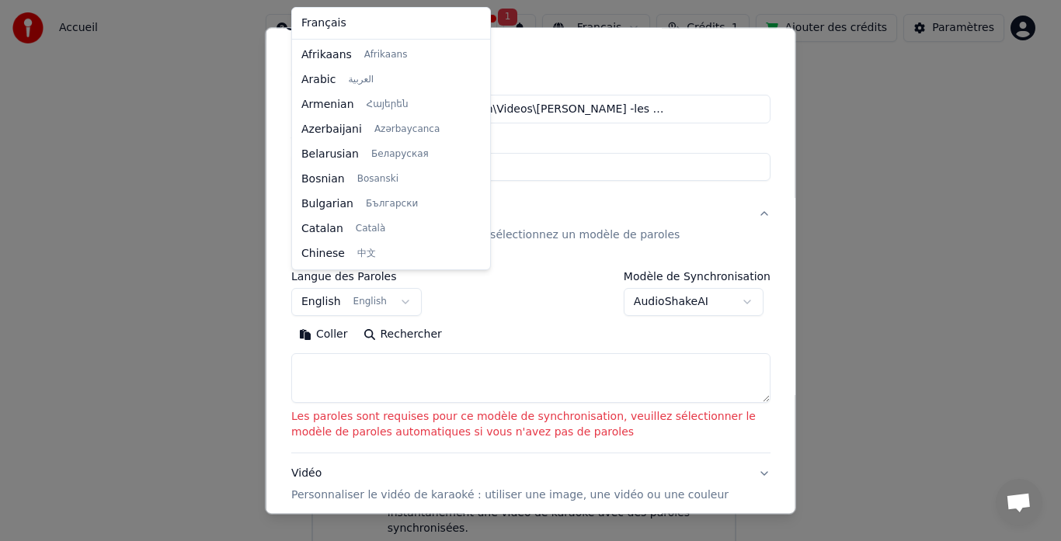
scroll to position [124, 0]
select select "**"
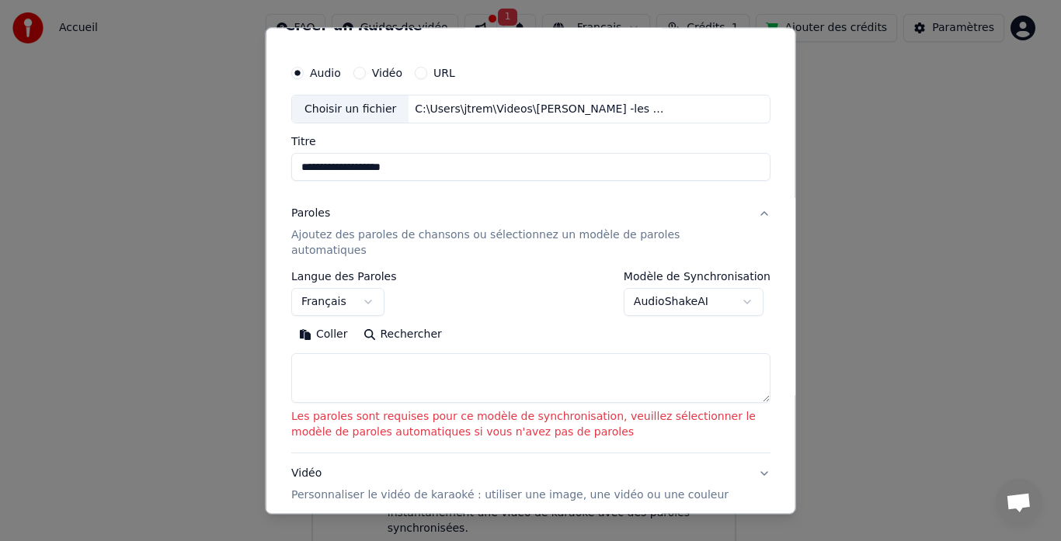
click at [343, 238] on p "Ajoutez des paroles de chansons ou sélectionnez un modèle de paroles automatiqu…" at bounding box center [518, 243] width 454 height 31
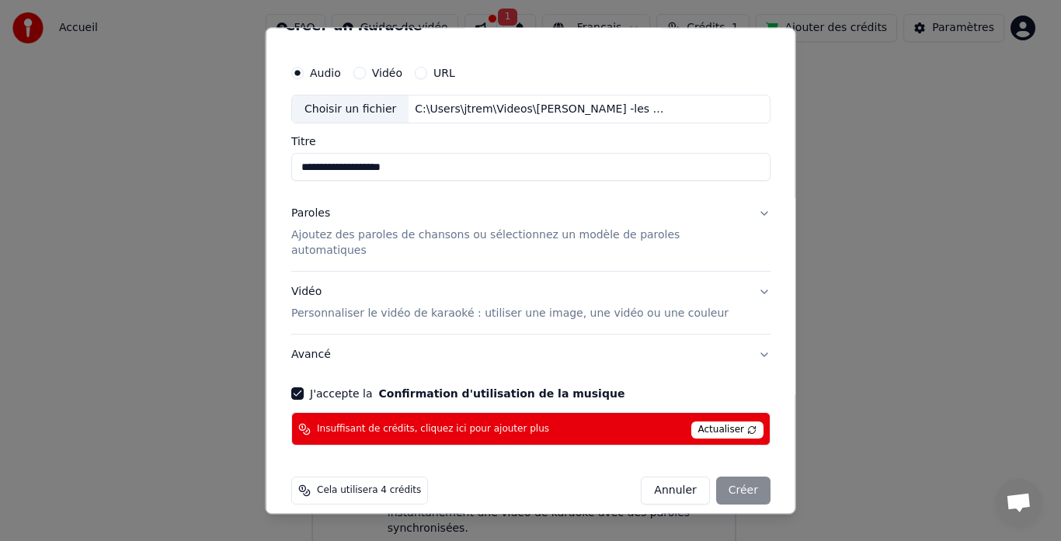
click at [691, 423] on span "Actualiser" at bounding box center [727, 431] width 73 height 17
click at [726, 423] on span "Actualiser" at bounding box center [727, 431] width 73 height 17
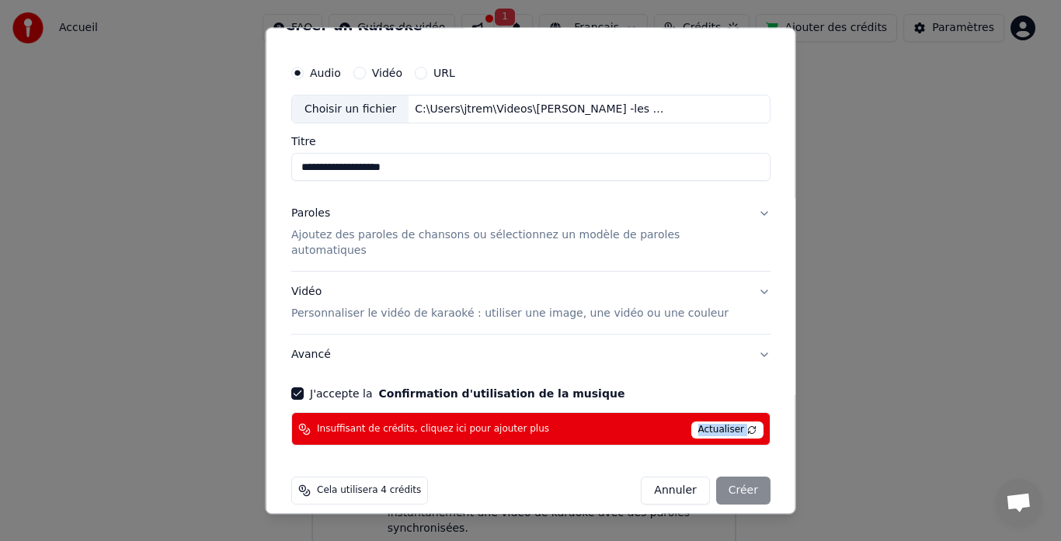
click at [726, 423] on span "Actualiser" at bounding box center [727, 431] width 73 height 17
click at [406, 237] on p "Ajoutez des paroles de chansons ou sélectionnez un modèle de paroles automatiqu…" at bounding box center [518, 243] width 454 height 31
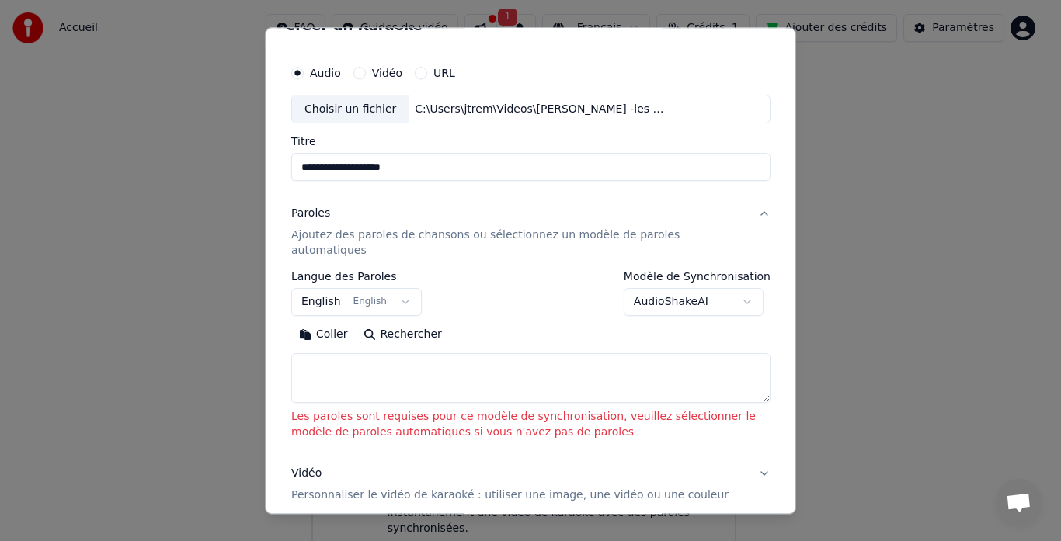
click at [406, 237] on p "Ajoutez des paroles de chansons ou sélectionnez un modèle de paroles automatiqu…" at bounding box center [518, 243] width 454 height 31
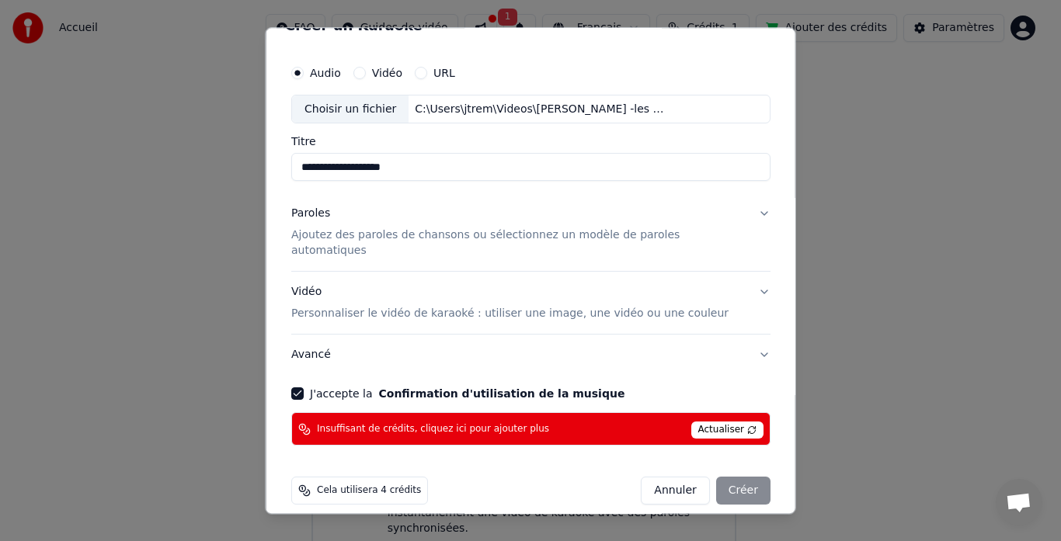
click at [406, 237] on p "Ajoutez des paroles de chansons ou sélectionnez un modèle de paroles automatiqu…" at bounding box center [518, 243] width 454 height 31
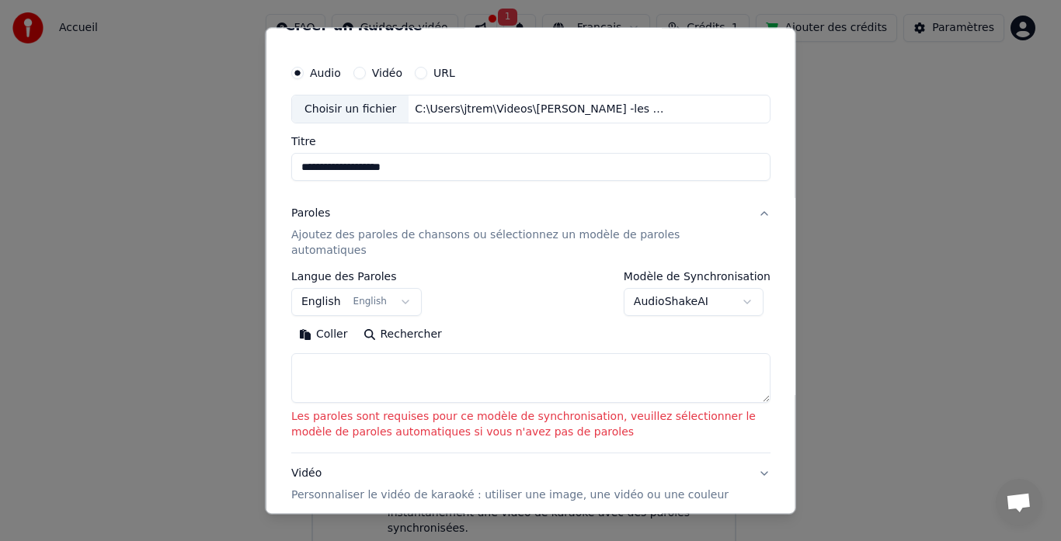
click at [315, 284] on body "**********" at bounding box center [524, 240] width 1048 height 646
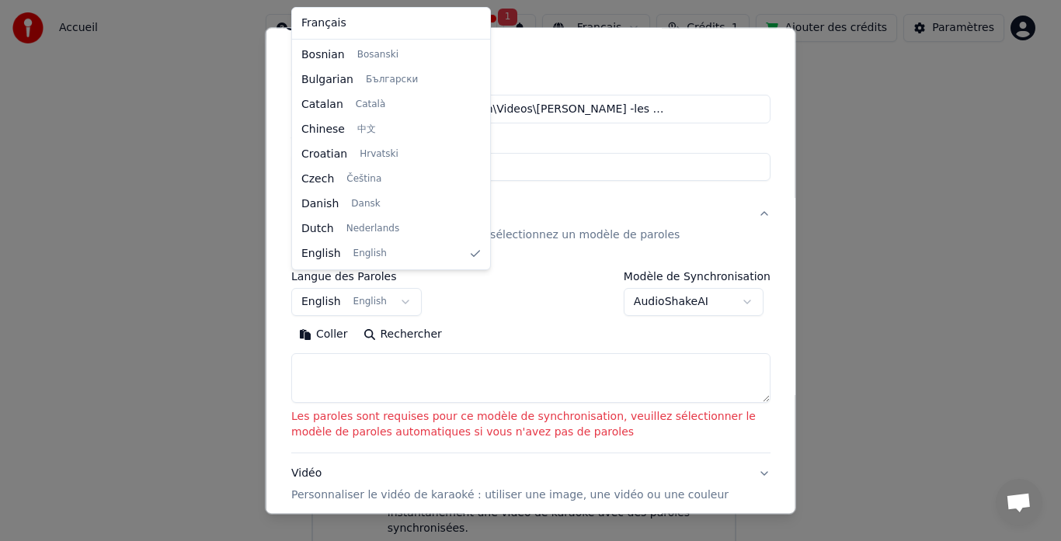
select select "**"
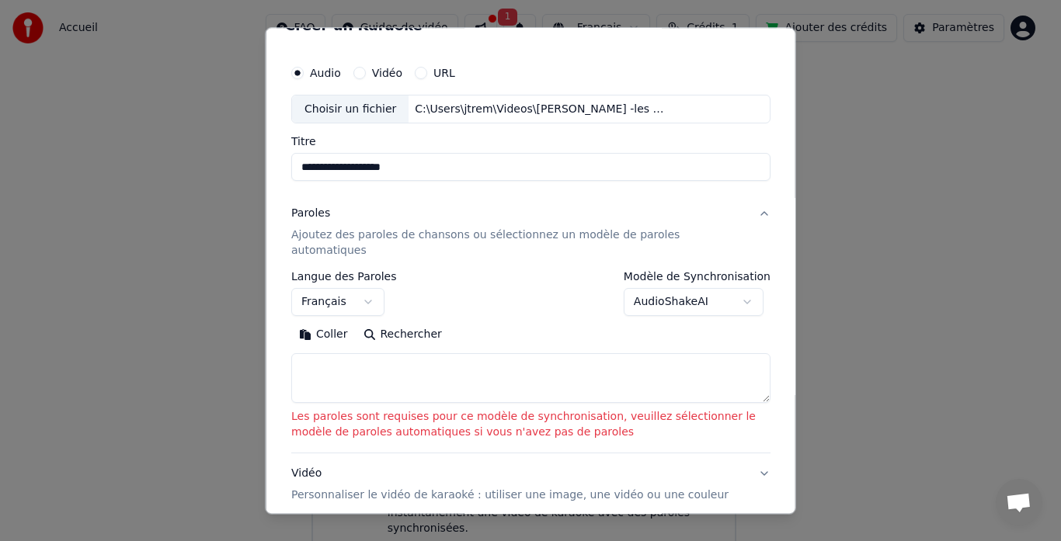
click at [318, 323] on button "Coller" at bounding box center [323, 335] width 64 height 25
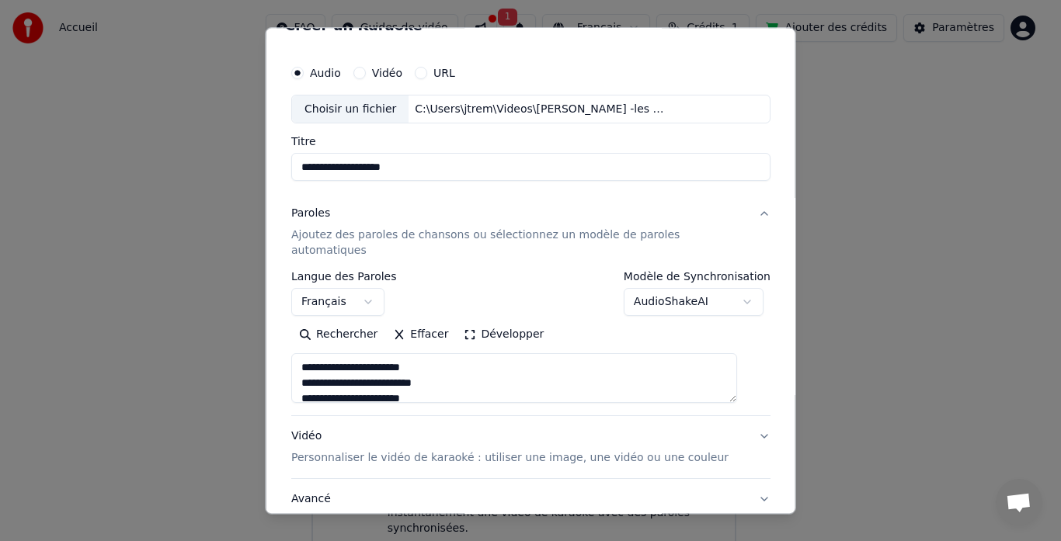
type textarea "**********"
drag, startPoint x: 308, startPoint y: 355, endPoint x: 532, endPoint y: 430, distance: 236.8
click at [532, 430] on div "**********" at bounding box center [530, 357] width 479 height 326
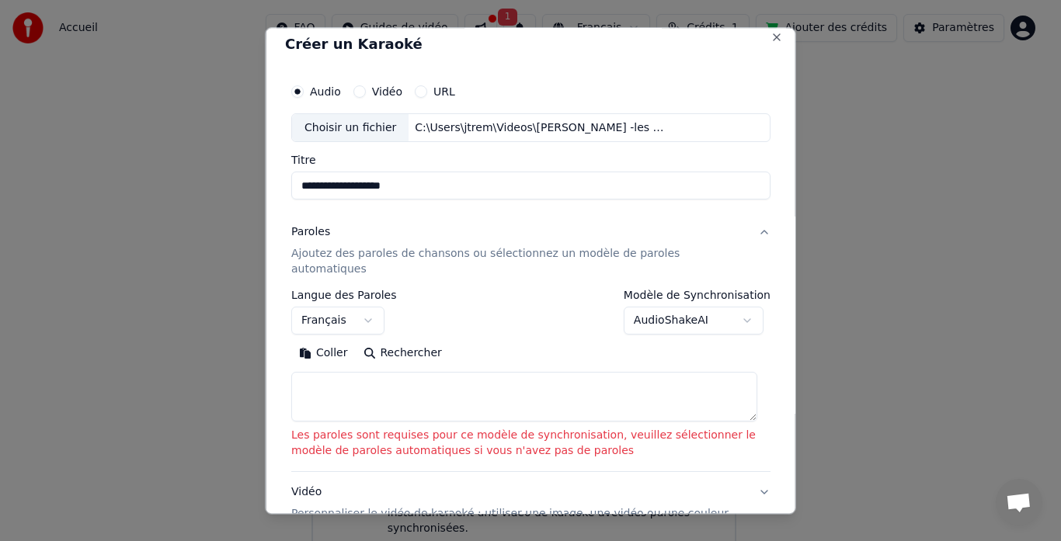
scroll to position [0, 0]
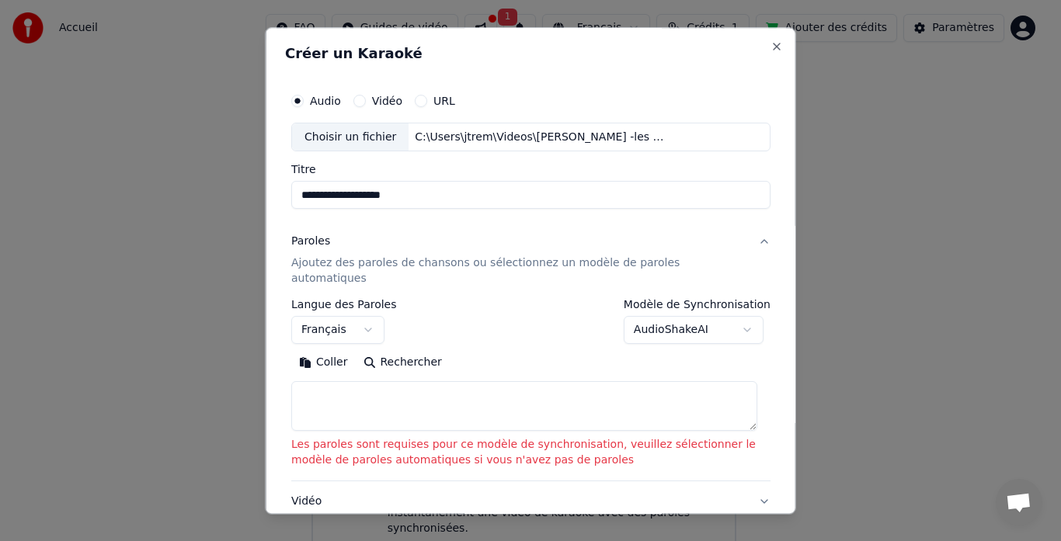
click at [339, 351] on button "Coller" at bounding box center [323, 363] width 64 height 25
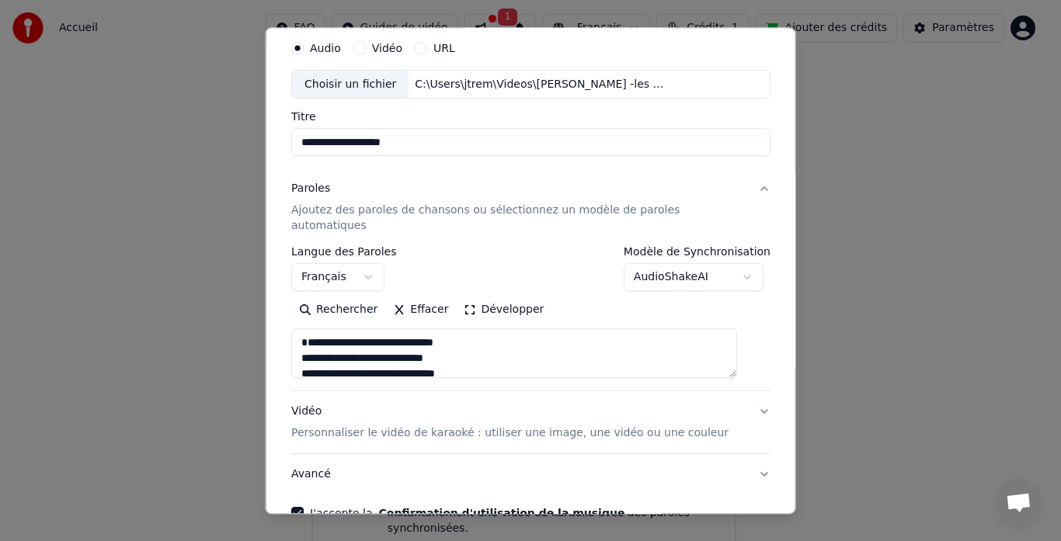
scroll to position [78, 0]
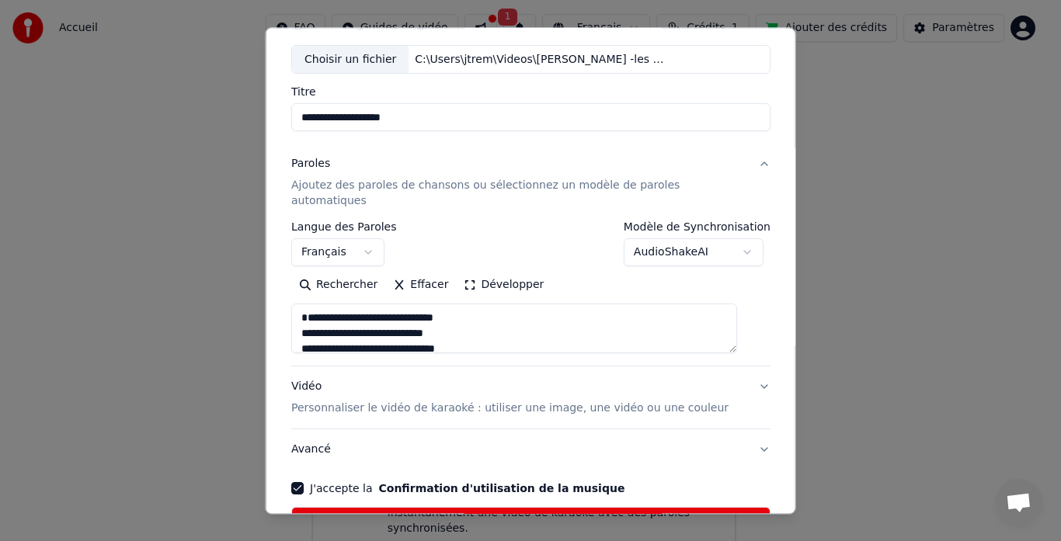
click at [737, 336] on textarea at bounding box center [514, 330] width 446 height 50
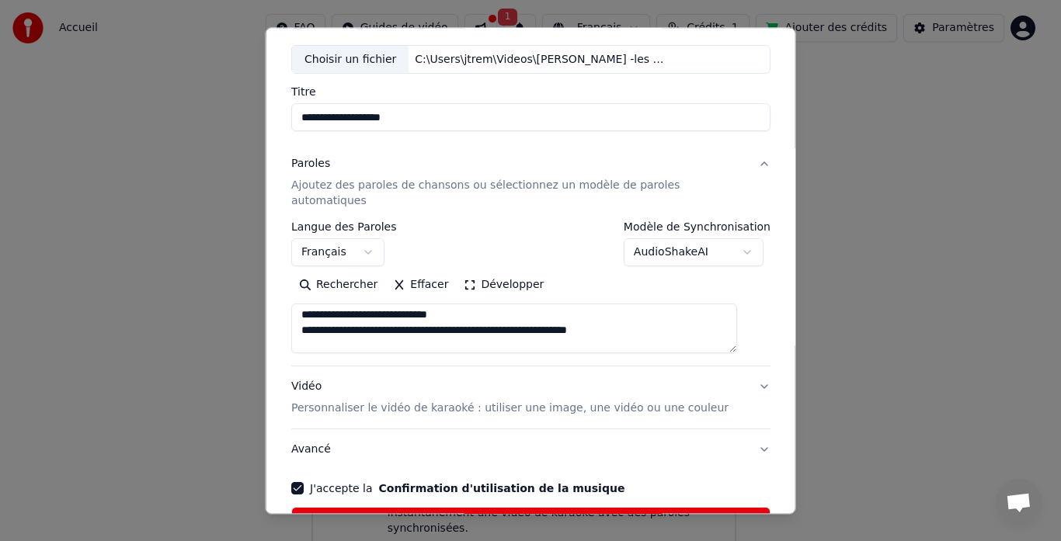
scroll to position [155, 0]
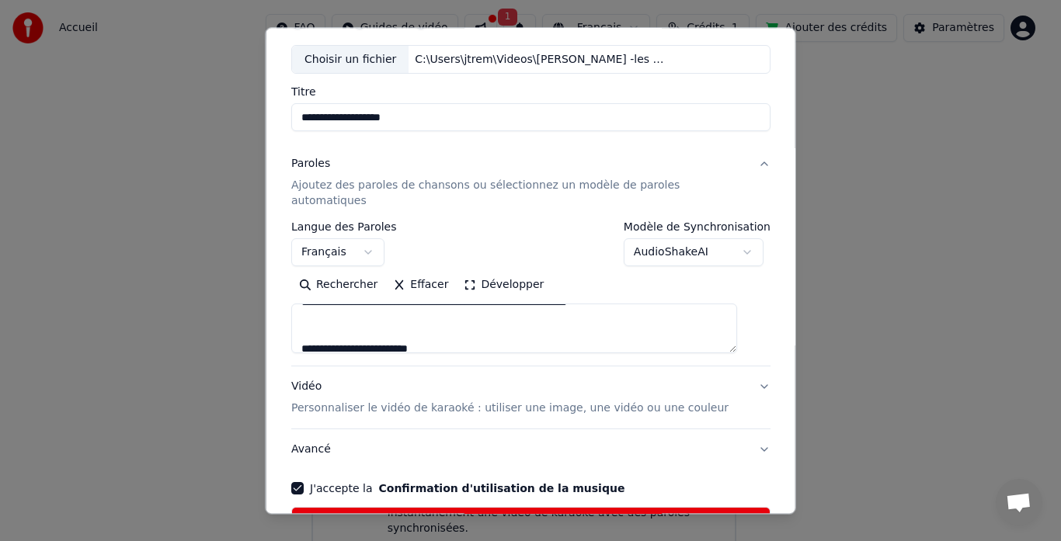
click at [465, 306] on textarea at bounding box center [514, 330] width 446 height 50
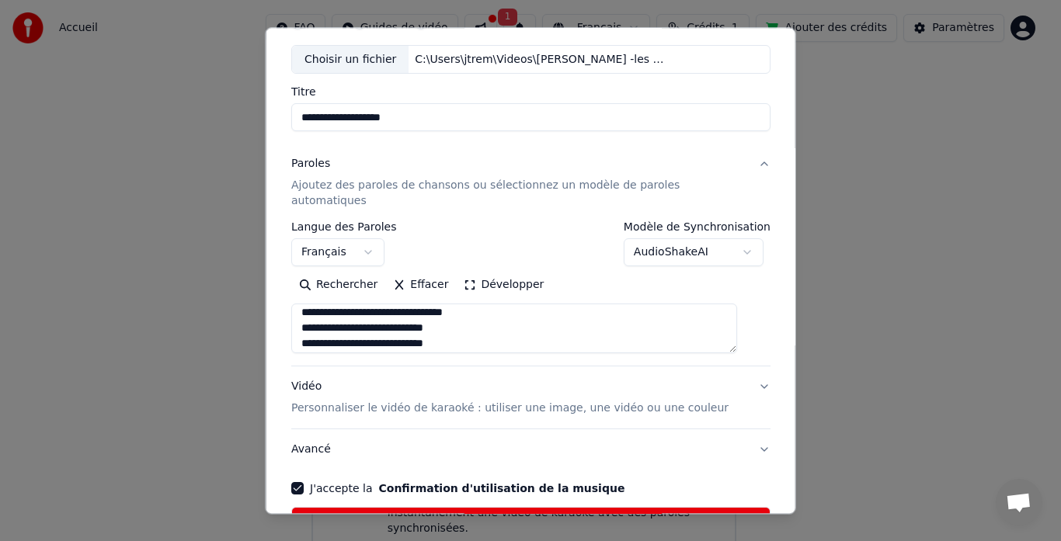
click at [364, 315] on textarea at bounding box center [514, 330] width 446 height 50
click at [468, 332] on textarea at bounding box center [514, 330] width 446 height 50
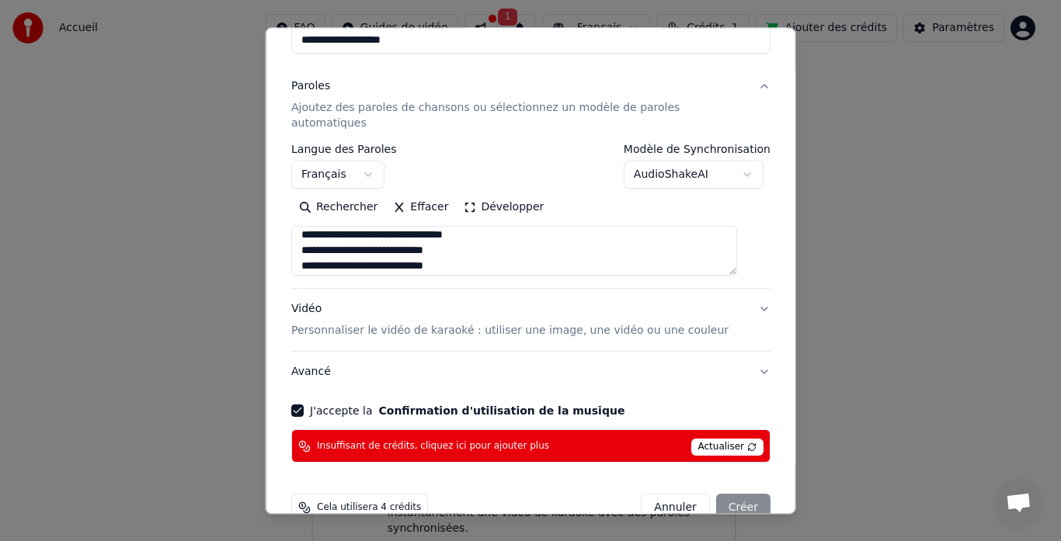
scroll to position [172, 0]
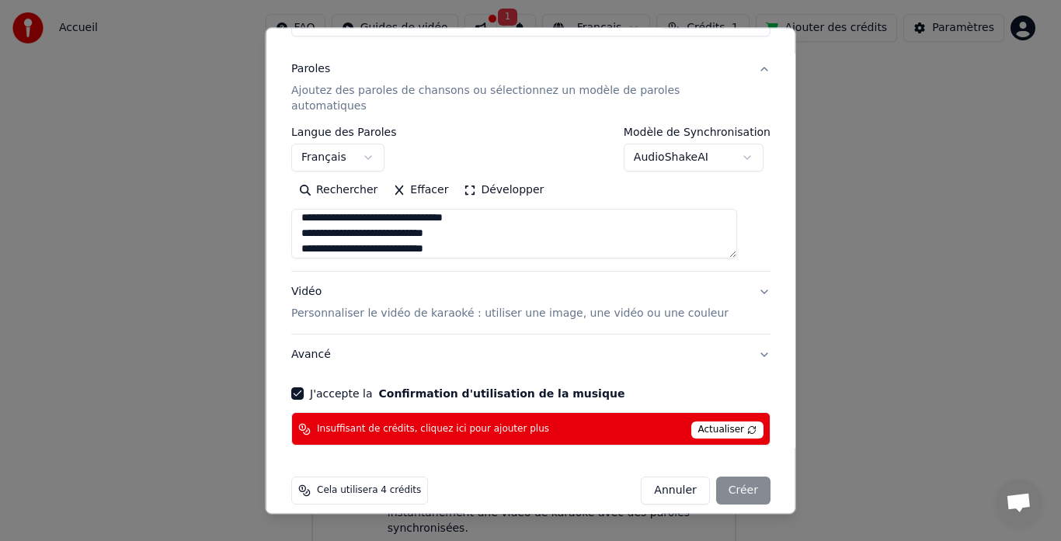
click at [473, 234] on textarea at bounding box center [514, 235] width 446 height 50
click at [461, 238] on textarea at bounding box center [514, 235] width 446 height 50
click at [456, 231] on textarea at bounding box center [514, 235] width 446 height 50
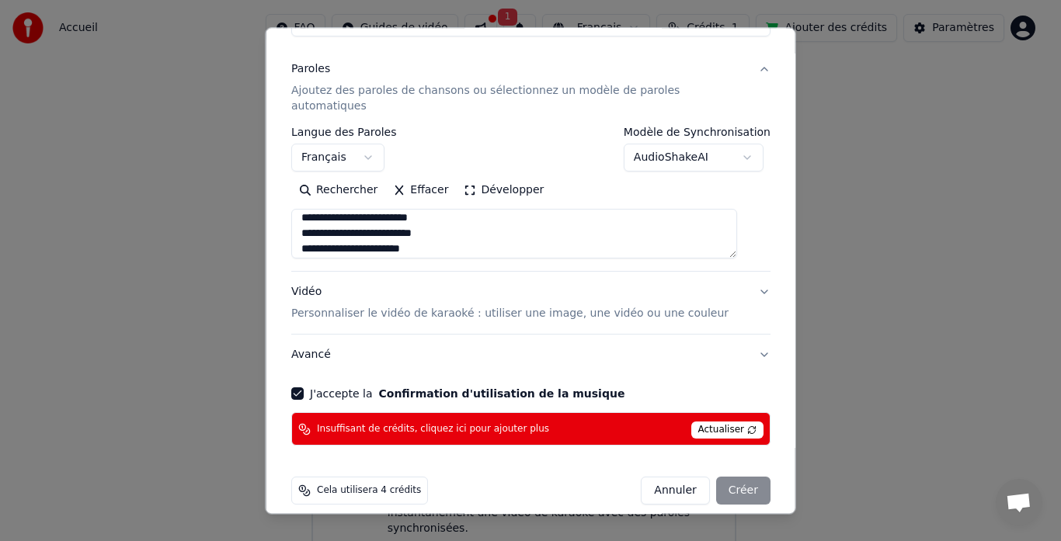
click at [311, 210] on textarea at bounding box center [514, 235] width 446 height 50
type textarea "**********"
click at [737, 235] on textarea at bounding box center [514, 235] width 446 height 50
click at [737, 236] on textarea at bounding box center [514, 235] width 446 height 50
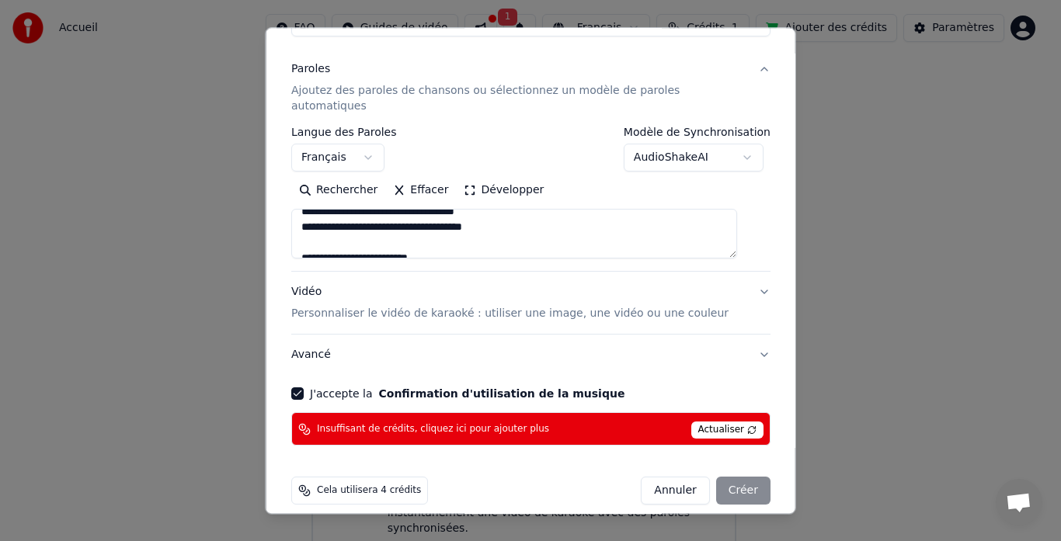
scroll to position [456, 0]
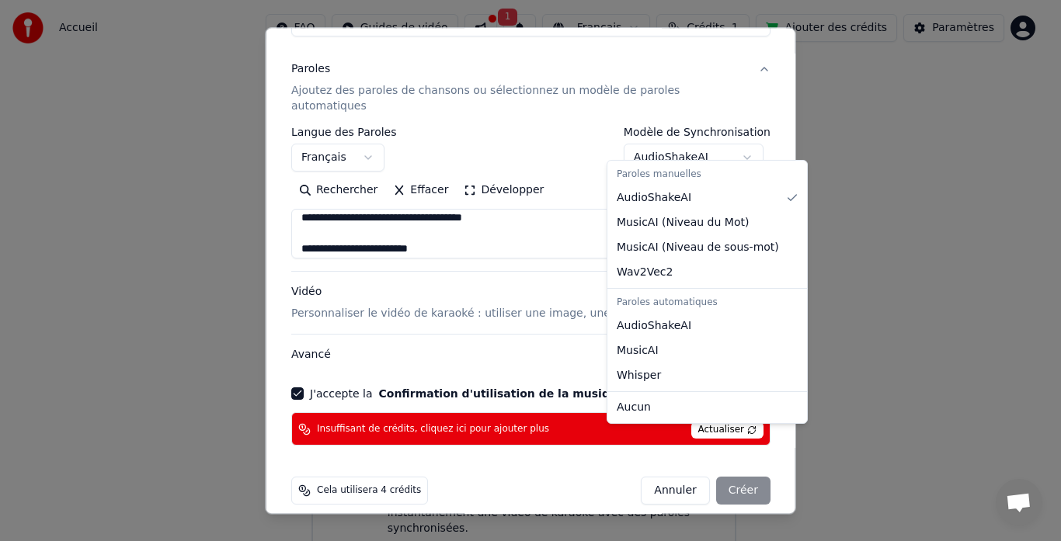
click at [733, 141] on body "**********" at bounding box center [524, 240] width 1048 height 646
click at [643, 307] on div "Paroles automatiques" at bounding box center [707, 303] width 193 height 22
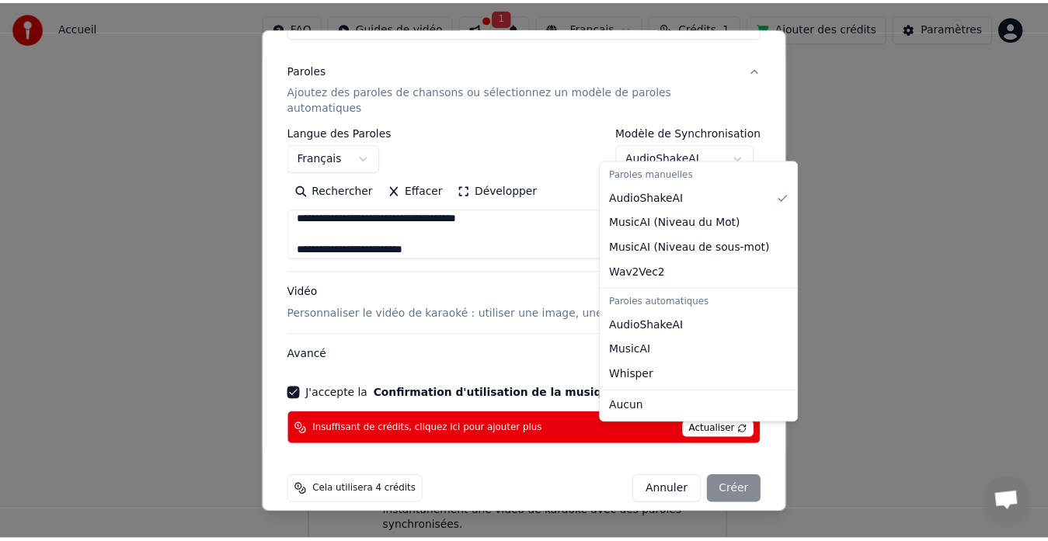
scroll to position [86, 0]
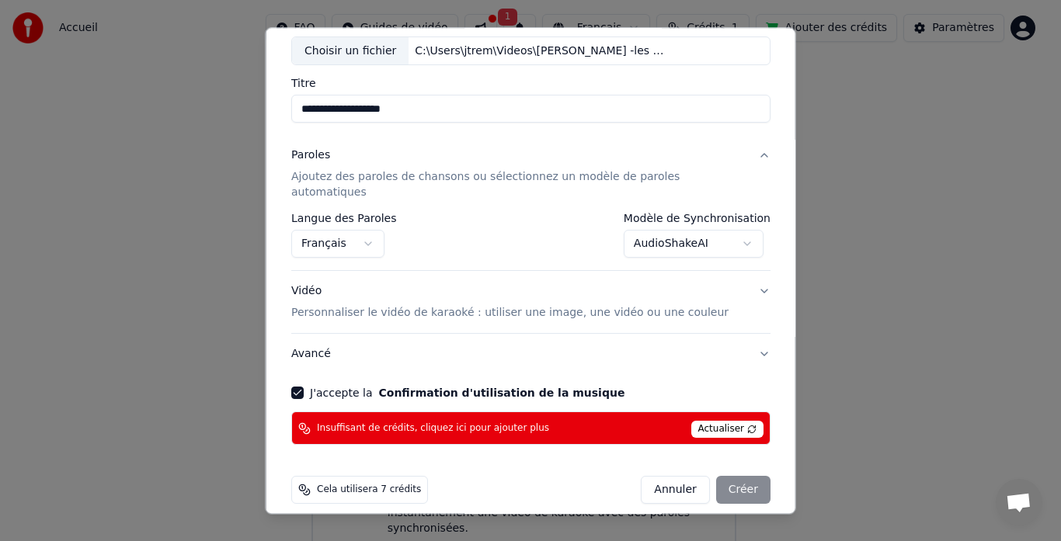
click at [717, 422] on span "Actualiser" at bounding box center [727, 430] width 73 height 17
click at [724, 422] on span "Actualiser" at bounding box center [727, 430] width 73 height 17
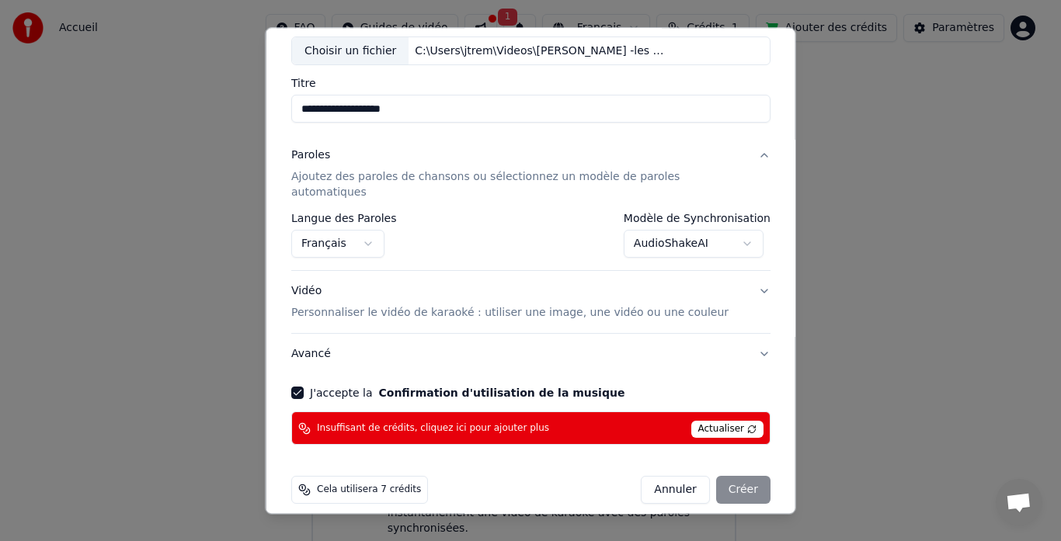
click at [728, 477] on div "Annuler Créer" at bounding box center [706, 491] width 130 height 28
select select "**********"
select select
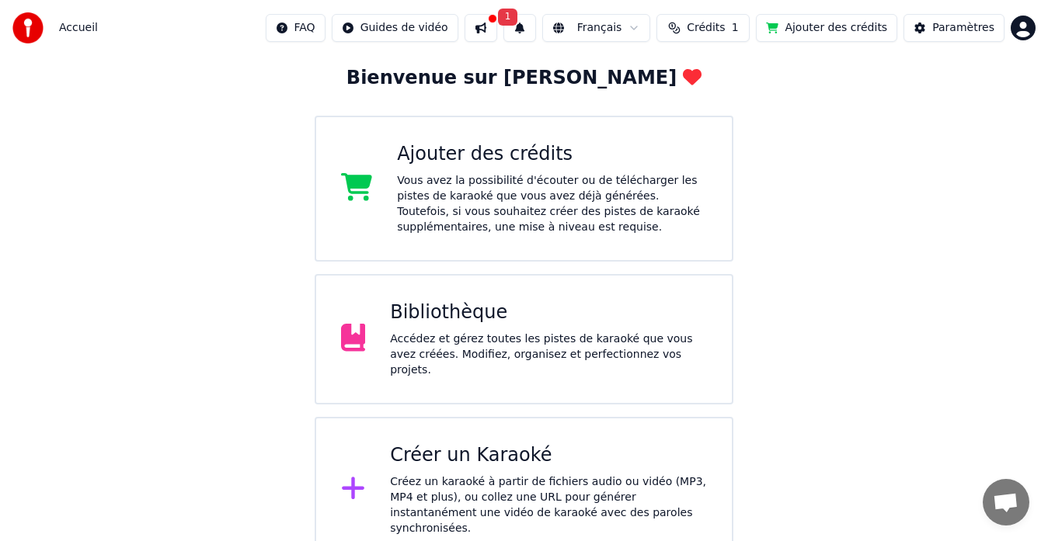
click at [397, 159] on div "Ajouter des crédits" at bounding box center [552, 154] width 310 height 25
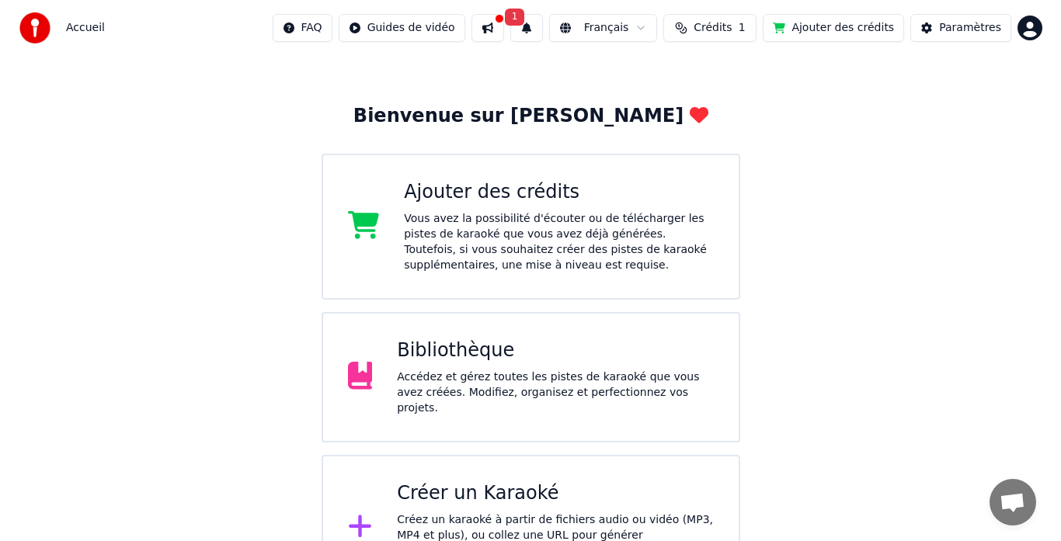
scroll to position [83, 0]
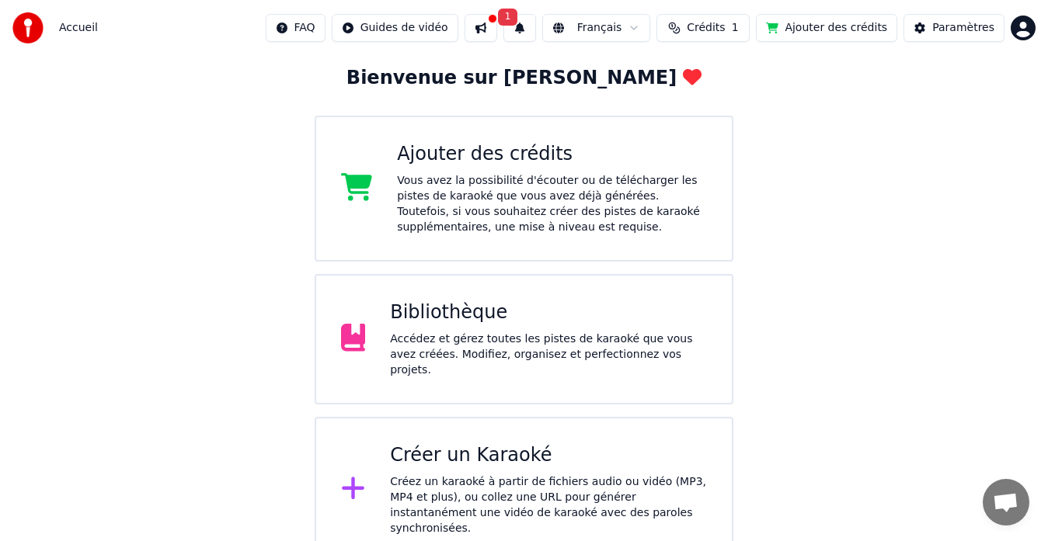
click at [461, 485] on div "Créez un karaoké à partir de fichiers audio ou vidéo (MP3, MP4 et plus), ou col…" at bounding box center [548, 506] width 317 height 62
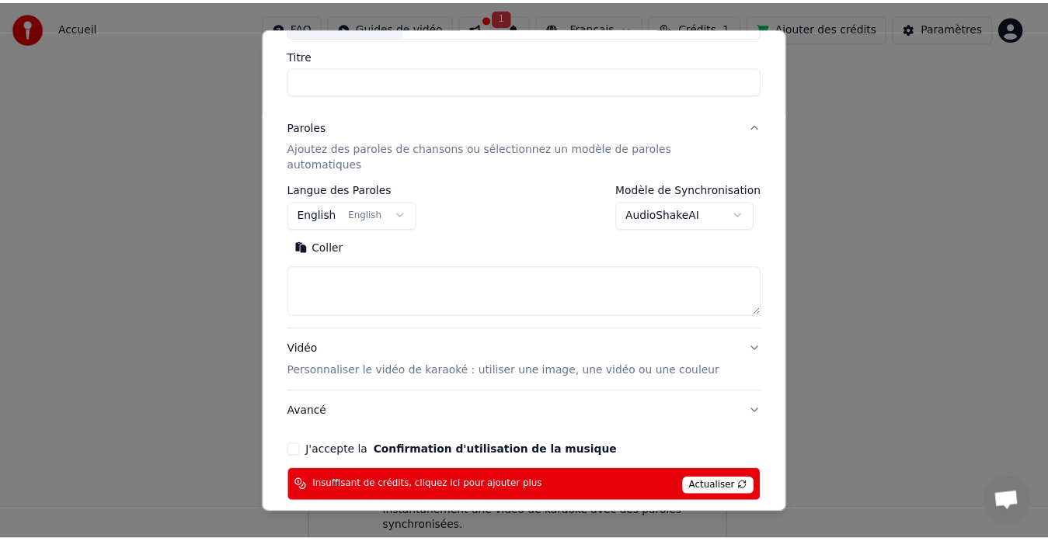
scroll to position [95, 0]
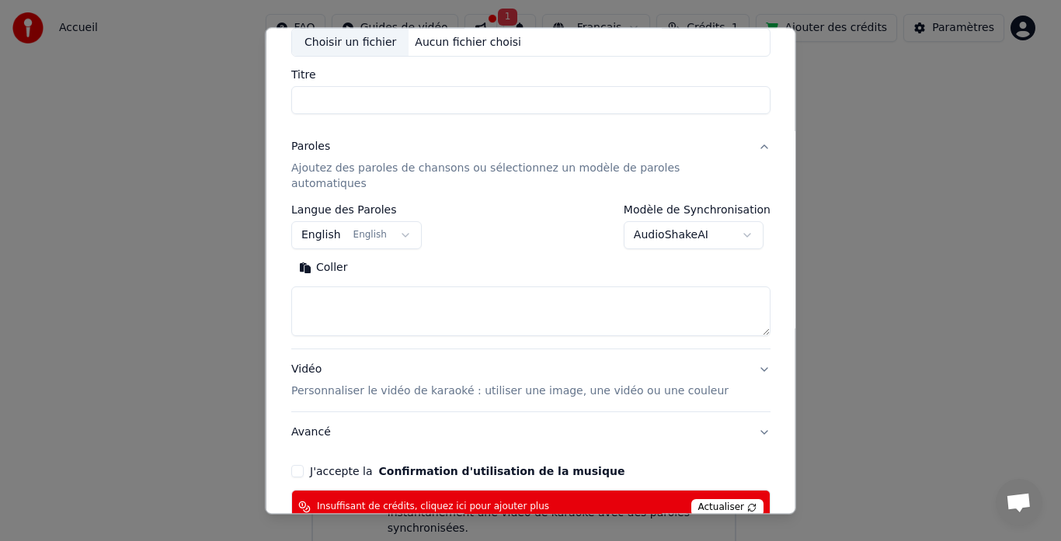
click at [719, 500] on span "Actualiser" at bounding box center [727, 508] width 73 height 17
click at [736, 500] on span "Actualiser" at bounding box center [727, 508] width 73 height 17
click at [738, 500] on span "Actualiser" at bounding box center [727, 508] width 73 height 17
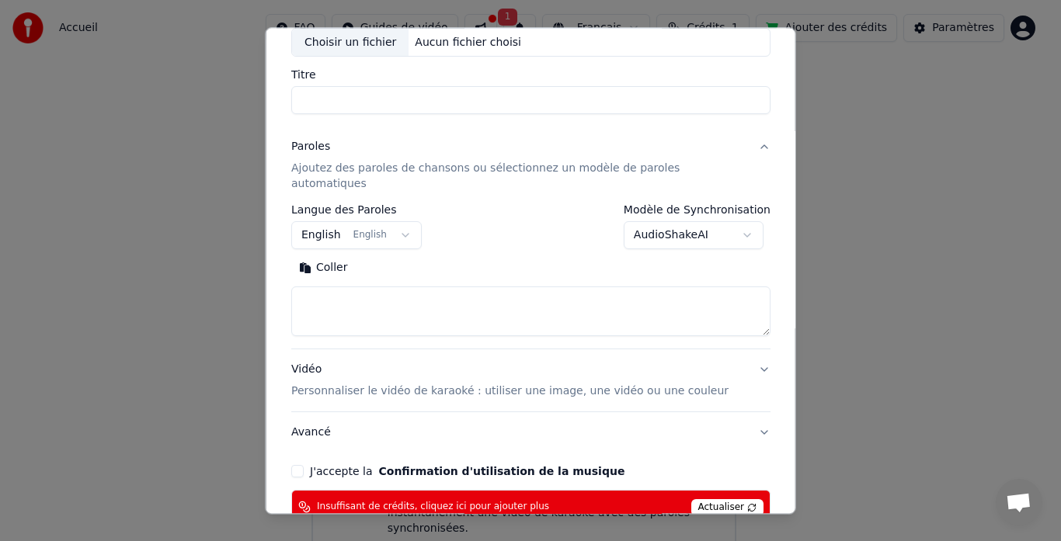
select select
